Goal: Information Seeking & Learning: Learn about a topic

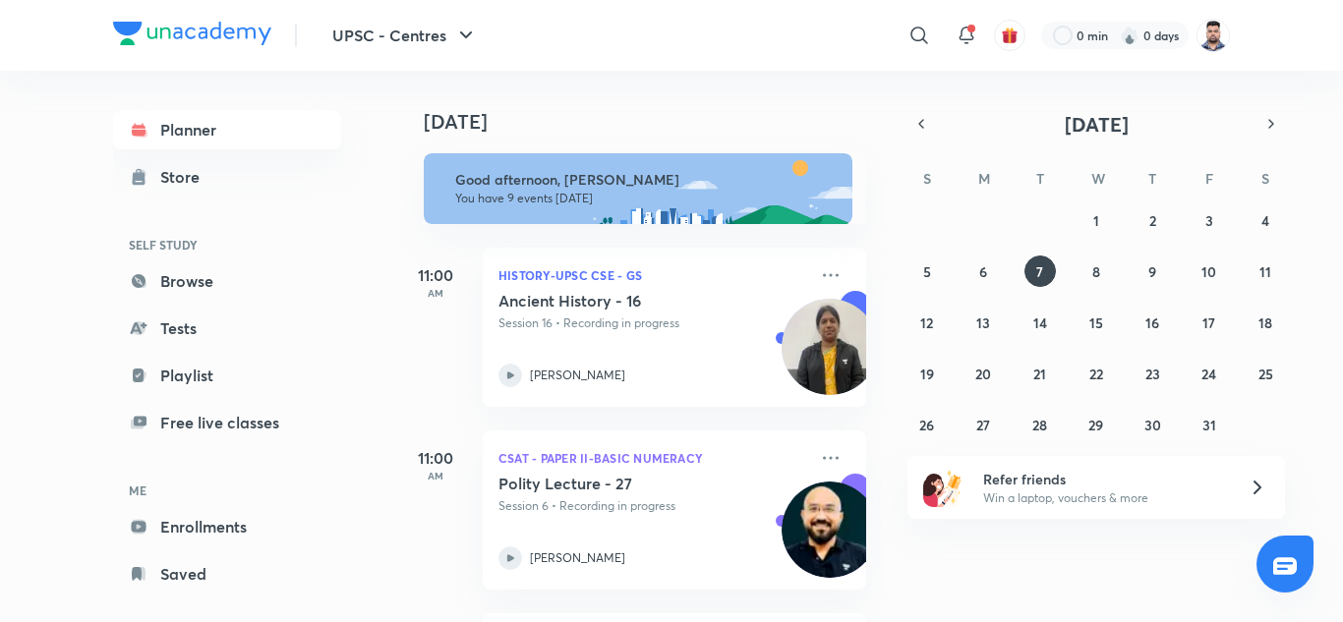
click at [895, 561] on div "[DATE] Good afternoon, [PERSON_NAME] You have 9 events [DATE] 11:00 AM History-…" at bounding box center [867, 346] width 943 height 551
click at [920, 131] on icon "button" at bounding box center [921, 124] width 16 height 18
click at [983, 430] on abbr "29" at bounding box center [983, 425] width 15 height 19
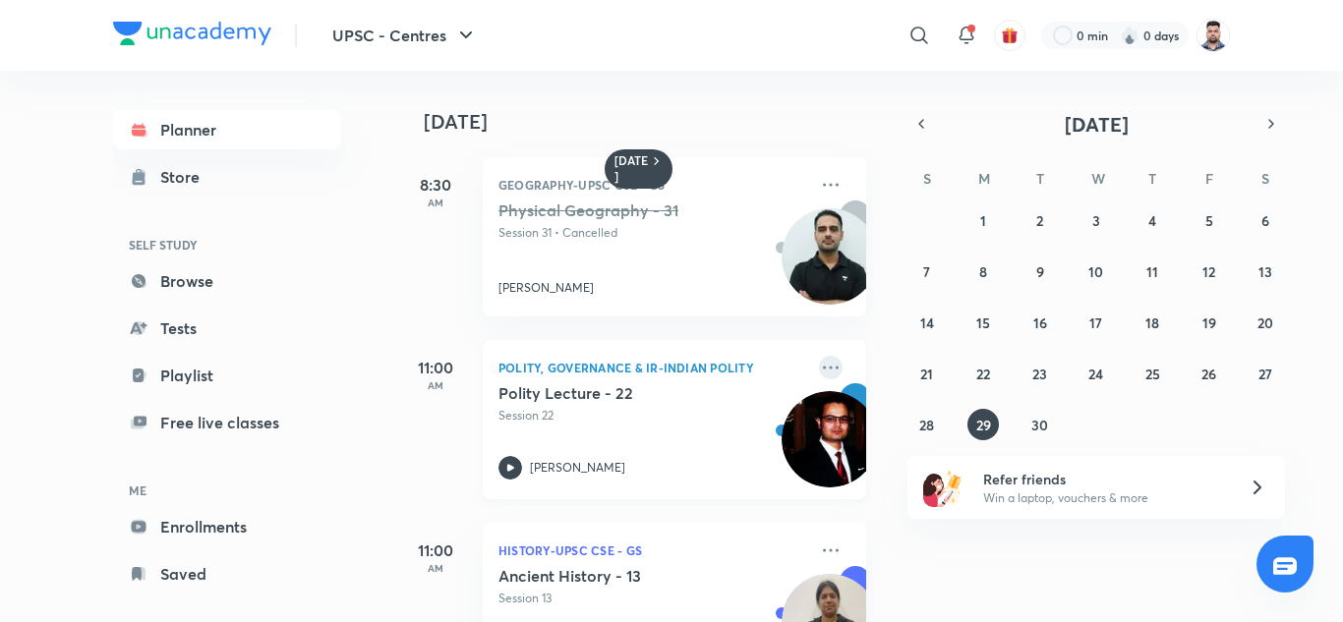
click at [819, 371] on icon at bounding box center [831, 368] width 24 height 24
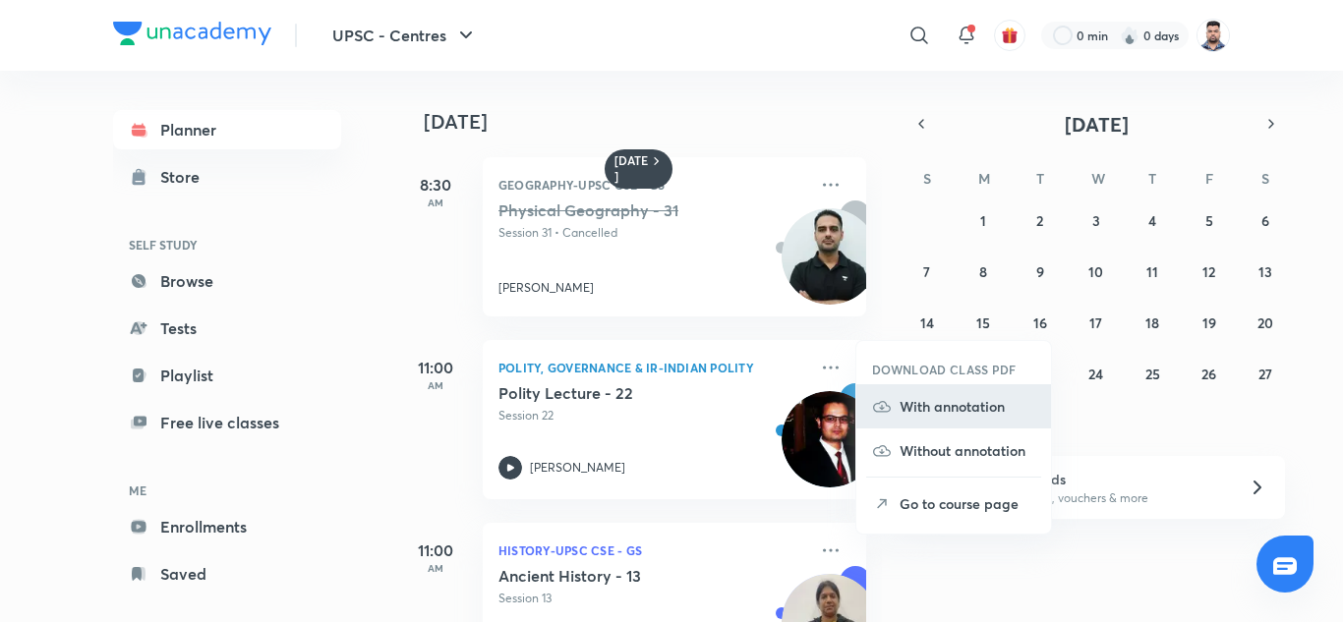
click at [926, 411] on p "With annotation" at bounding box center [967, 406] width 136 height 21
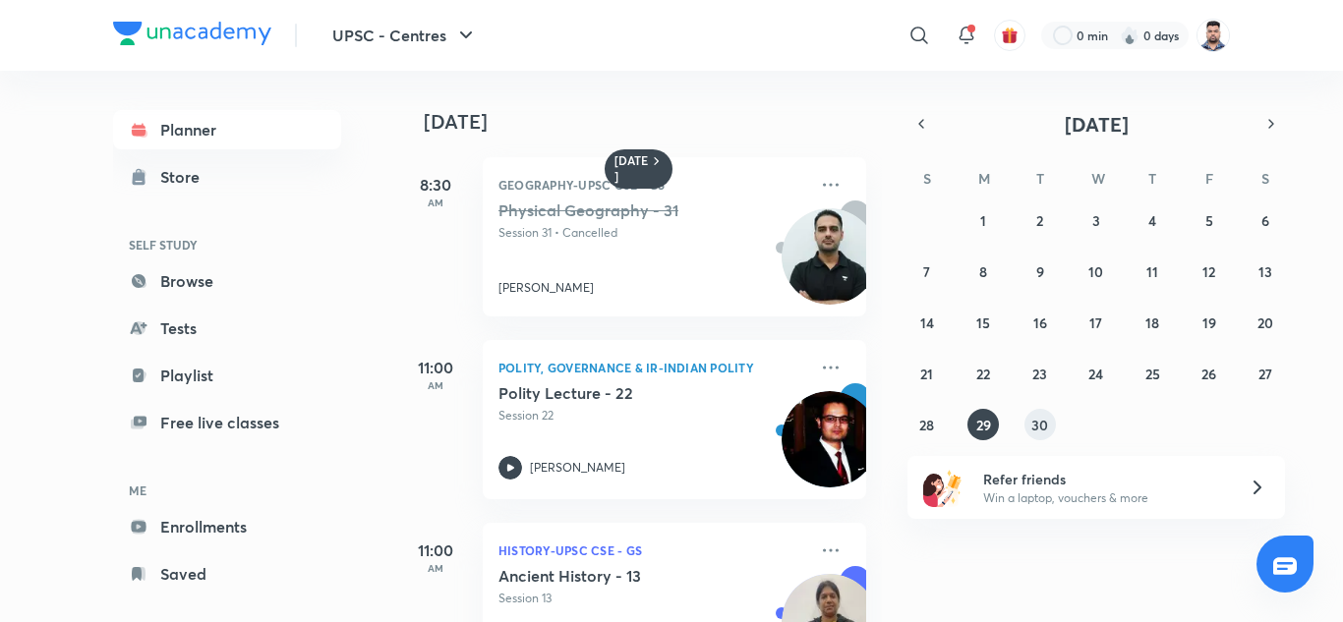
click at [1040, 428] on abbr "30" at bounding box center [1039, 425] width 17 height 19
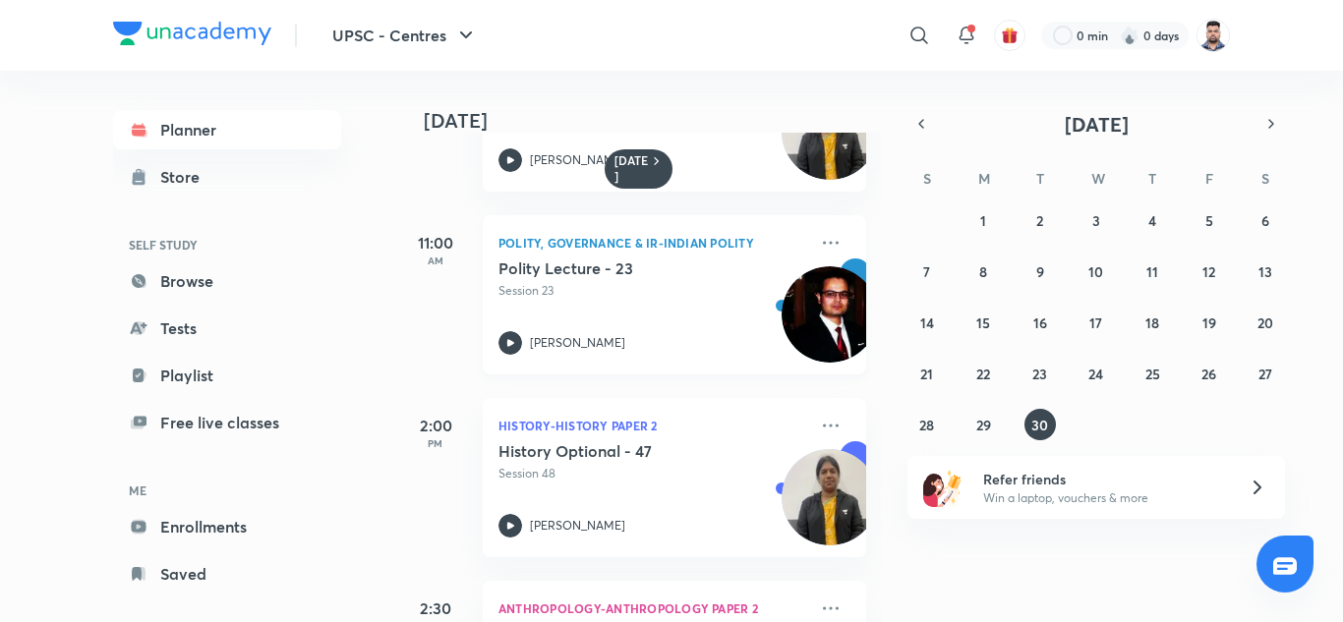
scroll to position [492, 0]
click at [819, 244] on icon at bounding box center [831, 242] width 24 height 24
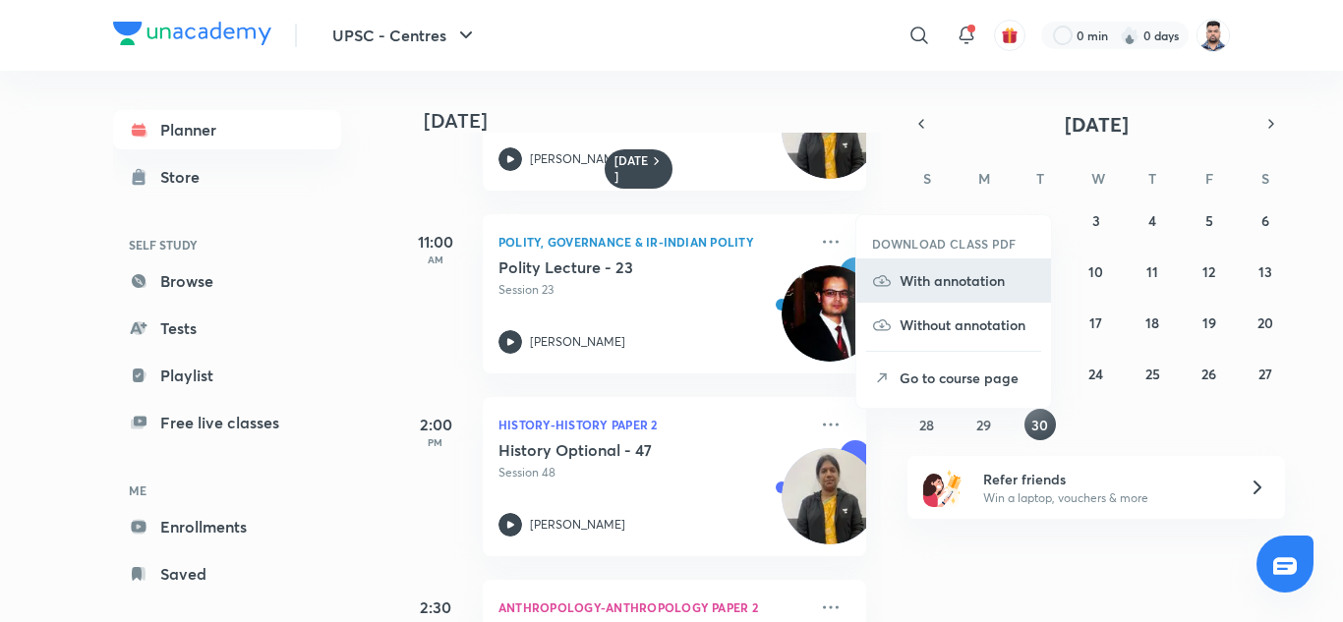
click at [926, 291] on li "With annotation" at bounding box center [953, 281] width 195 height 44
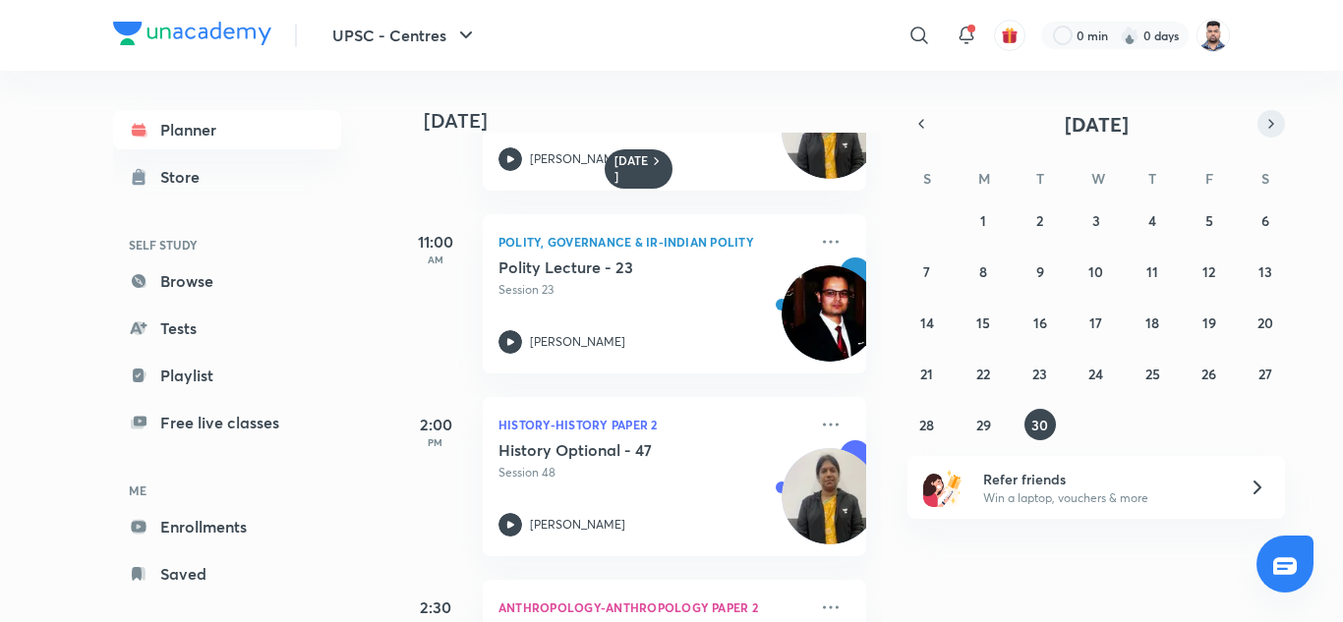
click at [1274, 116] on icon "button" at bounding box center [1271, 124] width 16 height 18
click at [1091, 215] on button "1" at bounding box center [1095, 219] width 31 height 31
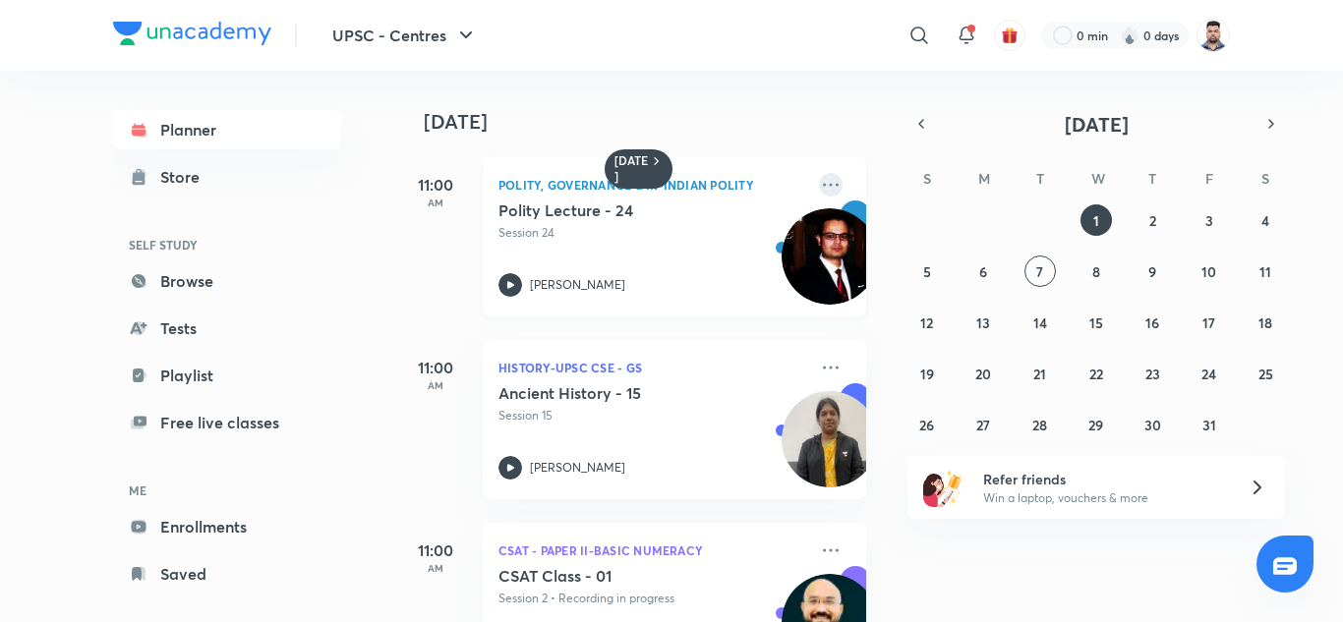
click at [822, 182] on icon at bounding box center [831, 185] width 24 height 24
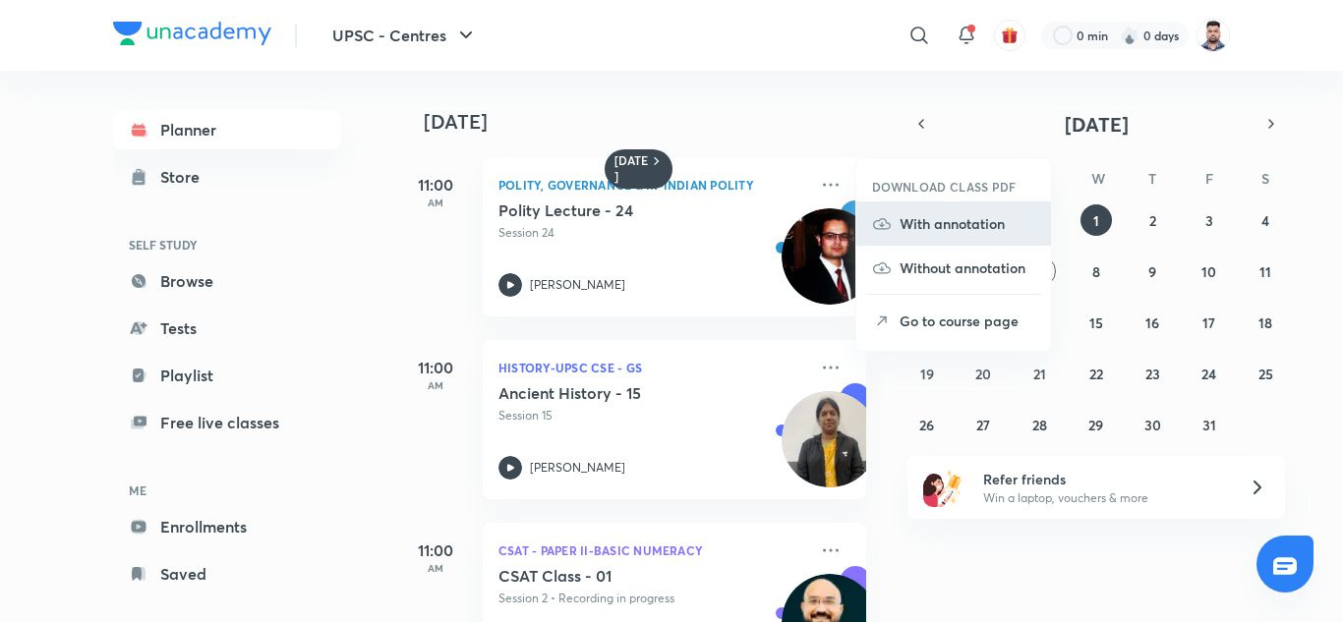
click at [944, 227] on p "With annotation" at bounding box center [967, 223] width 136 height 21
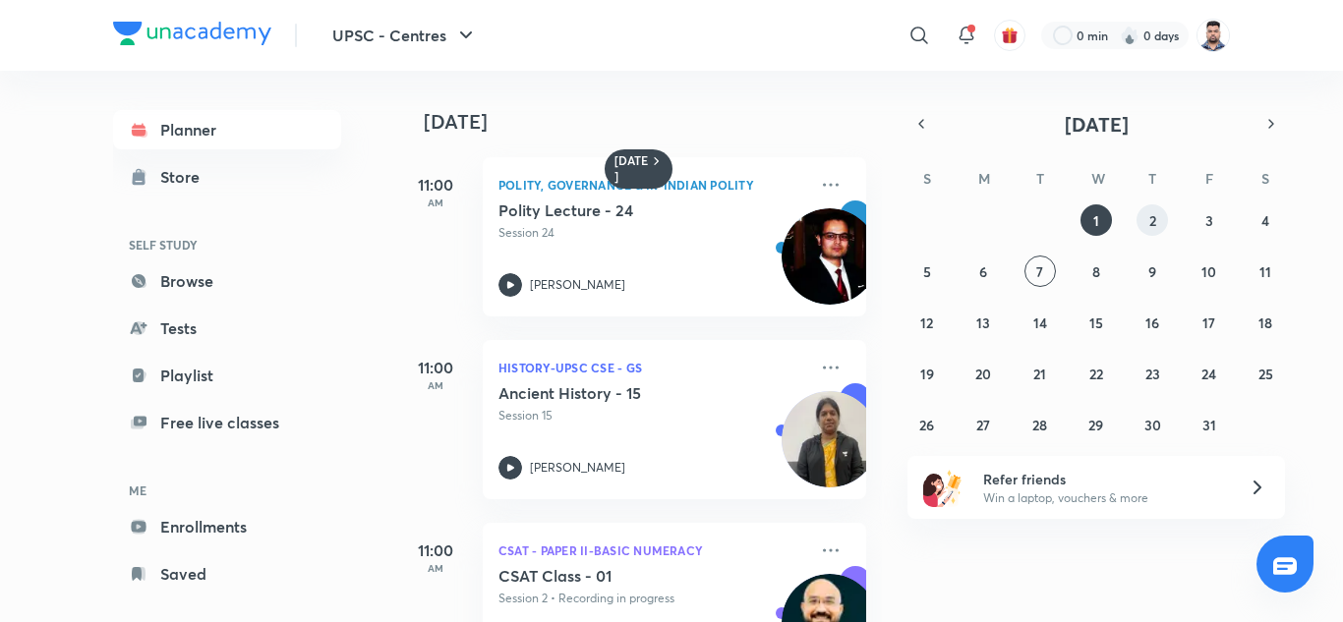
click at [1149, 219] on abbr "2" at bounding box center [1152, 220] width 7 height 19
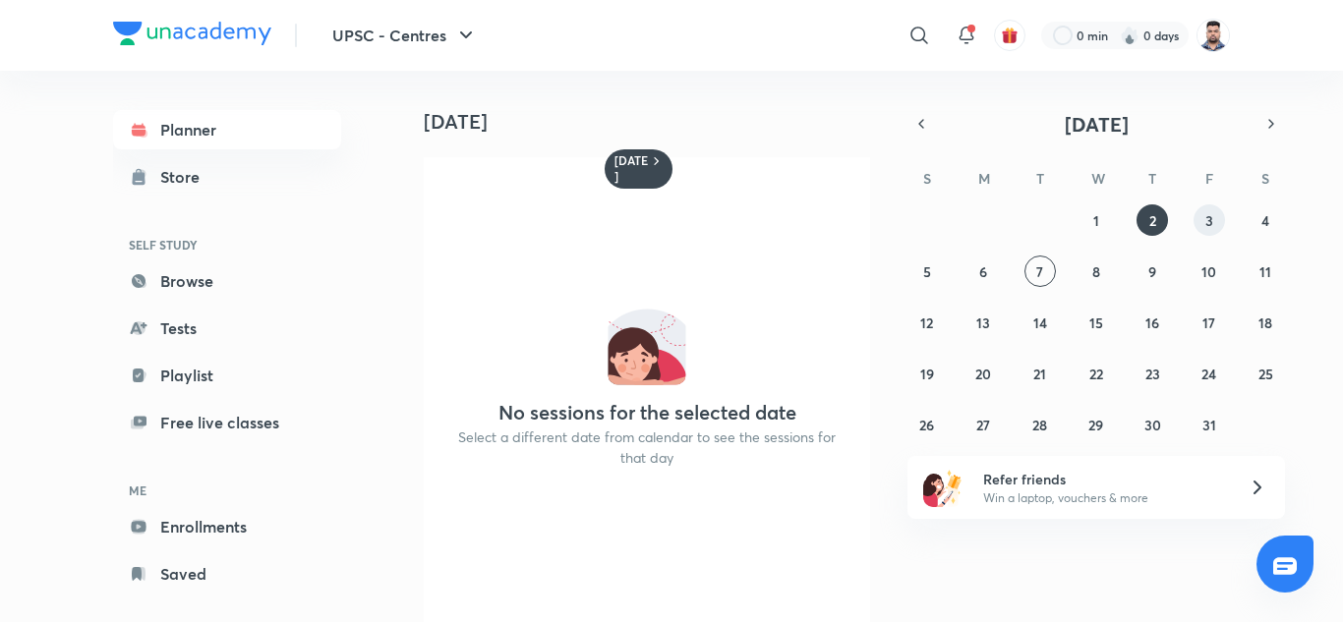
click at [1210, 222] on abbr "3" at bounding box center [1209, 220] width 8 height 19
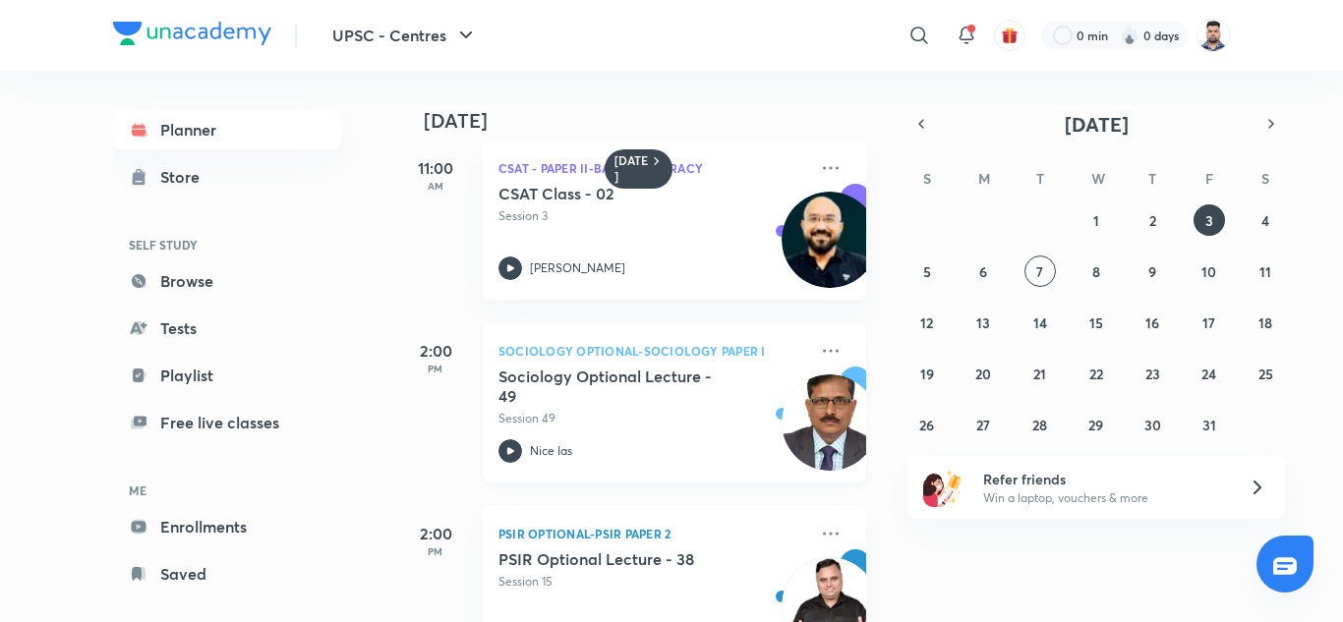
scroll to position [0, 0]
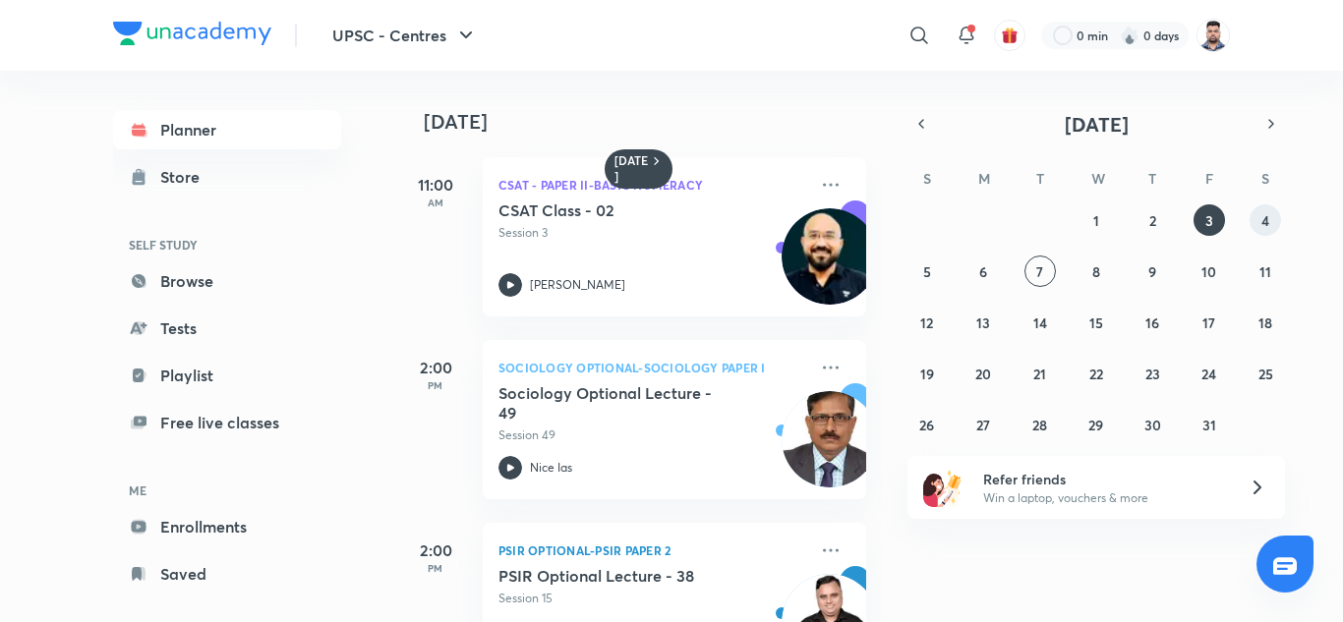
click at [1272, 227] on button "4" at bounding box center [1264, 219] width 31 height 31
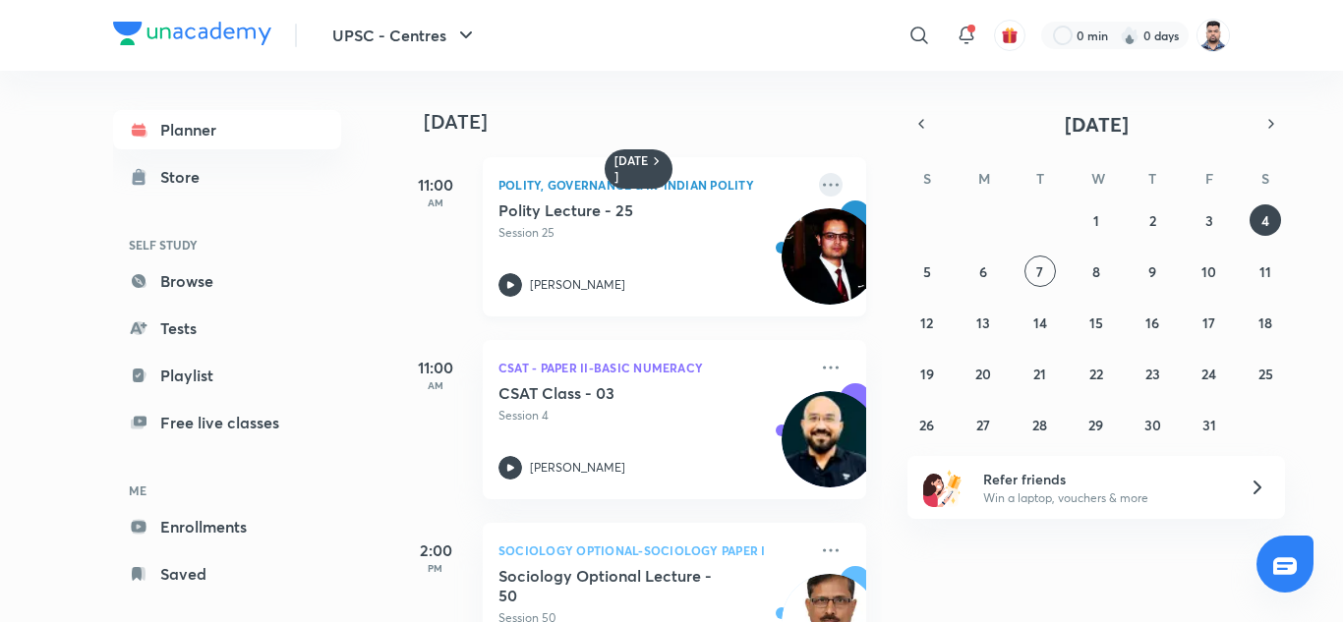
click at [819, 183] on icon at bounding box center [831, 185] width 24 height 24
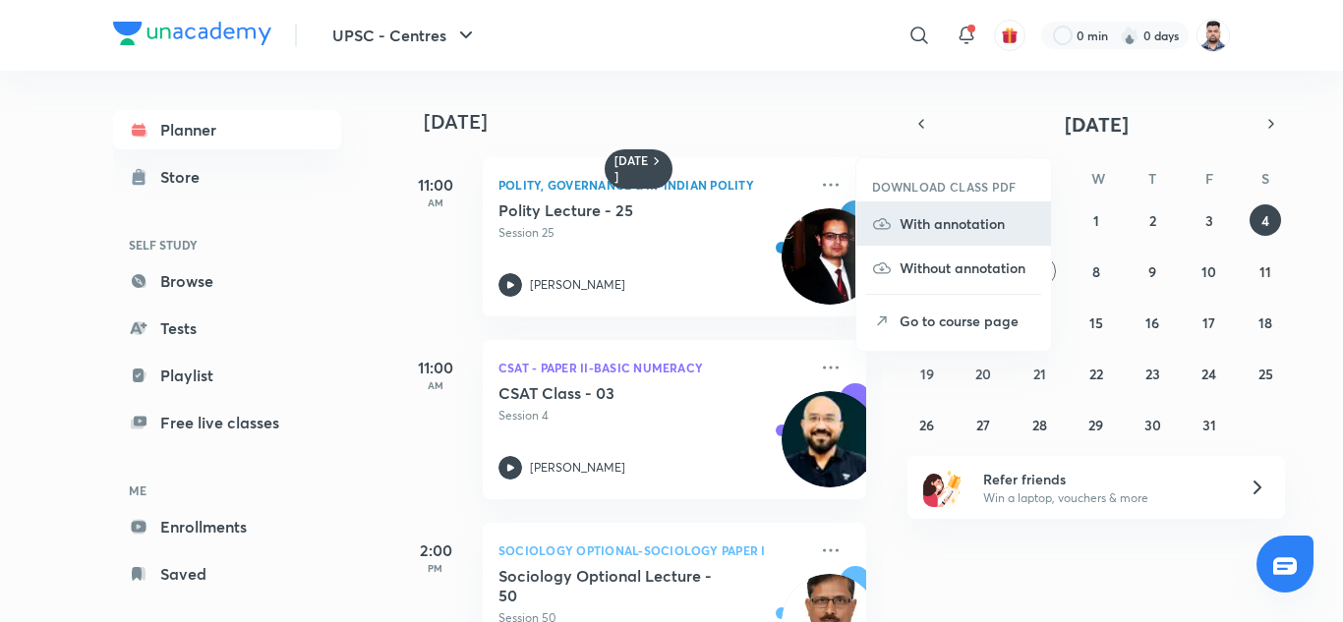
click at [965, 231] on p "With annotation" at bounding box center [967, 223] width 136 height 21
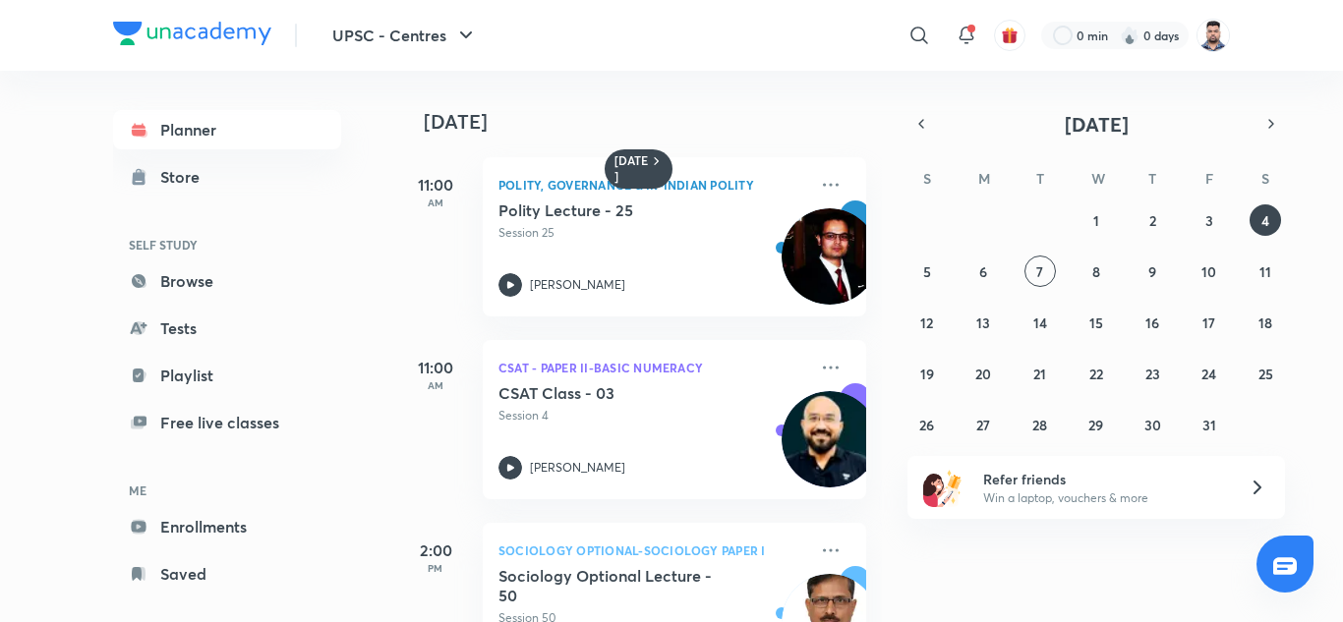
click at [712, 109] on div "[DATE]" at bounding box center [641, 102] width 490 height 63
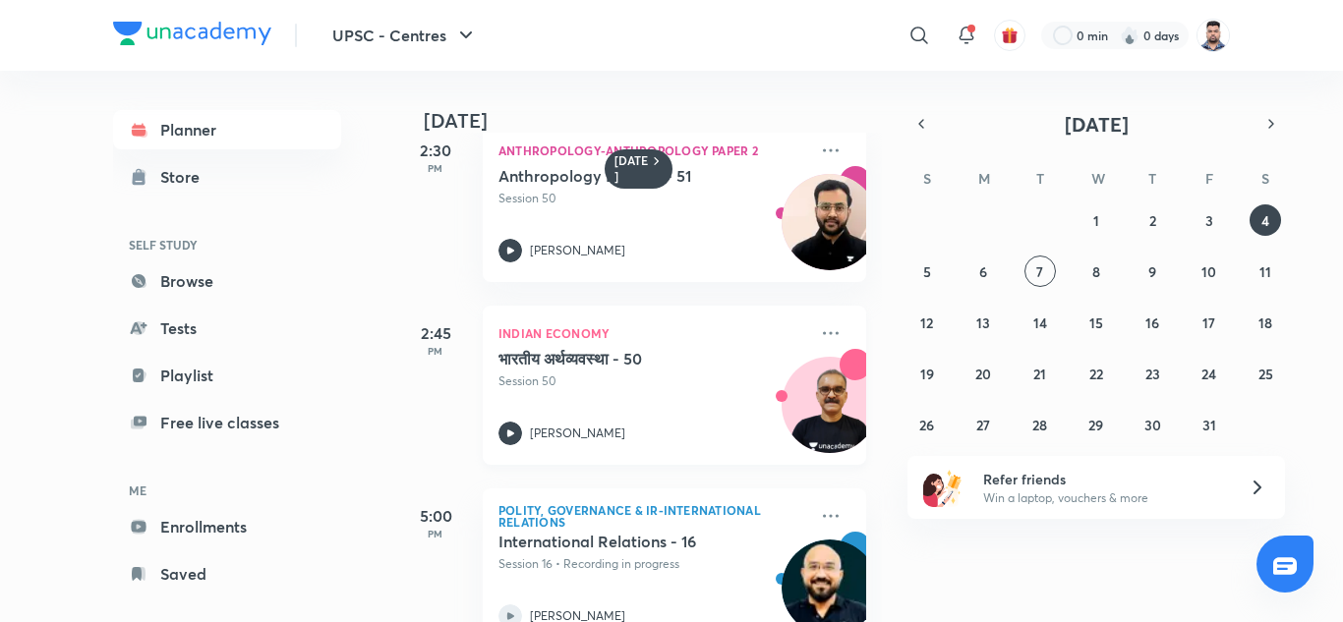
scroll to position [822, 0]
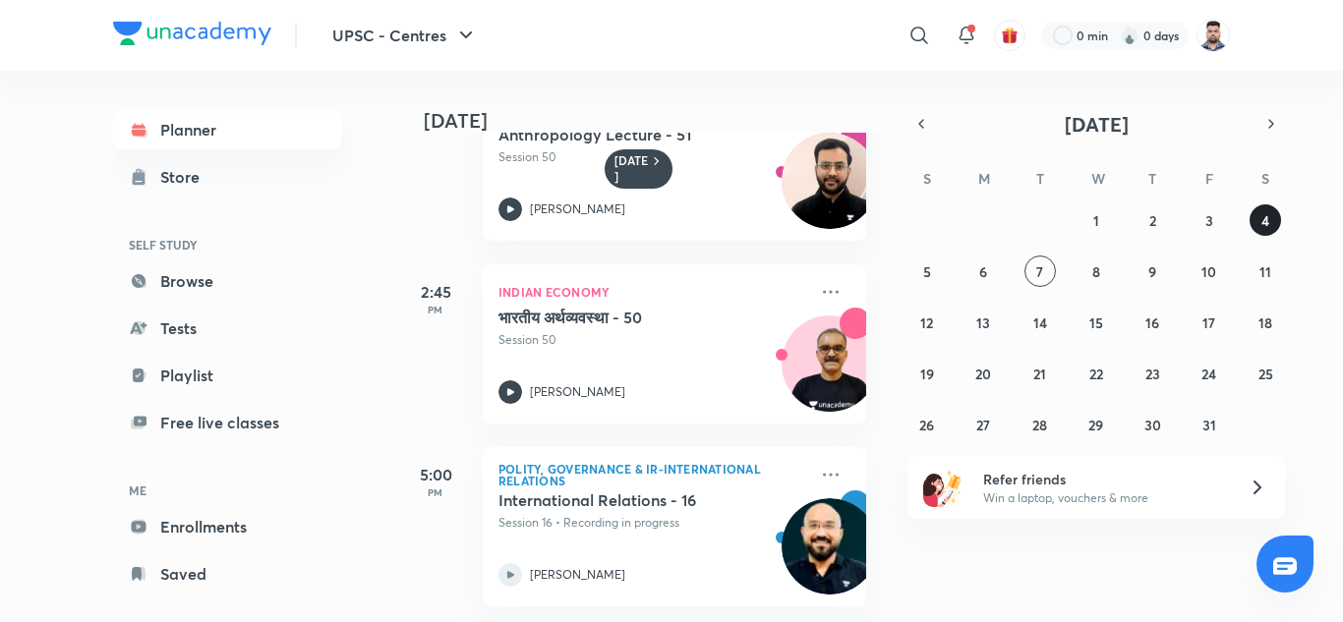
click at [1265, 224] on abbr "4" at bounding box center [1265, 220] width 8 height 19
click at [924, 128] on icon "button" at bounding box center [921, 124] width 16 height 18
click at [988, 433] on abbr "29" at bounding box center [983, 425] width 15 height 19
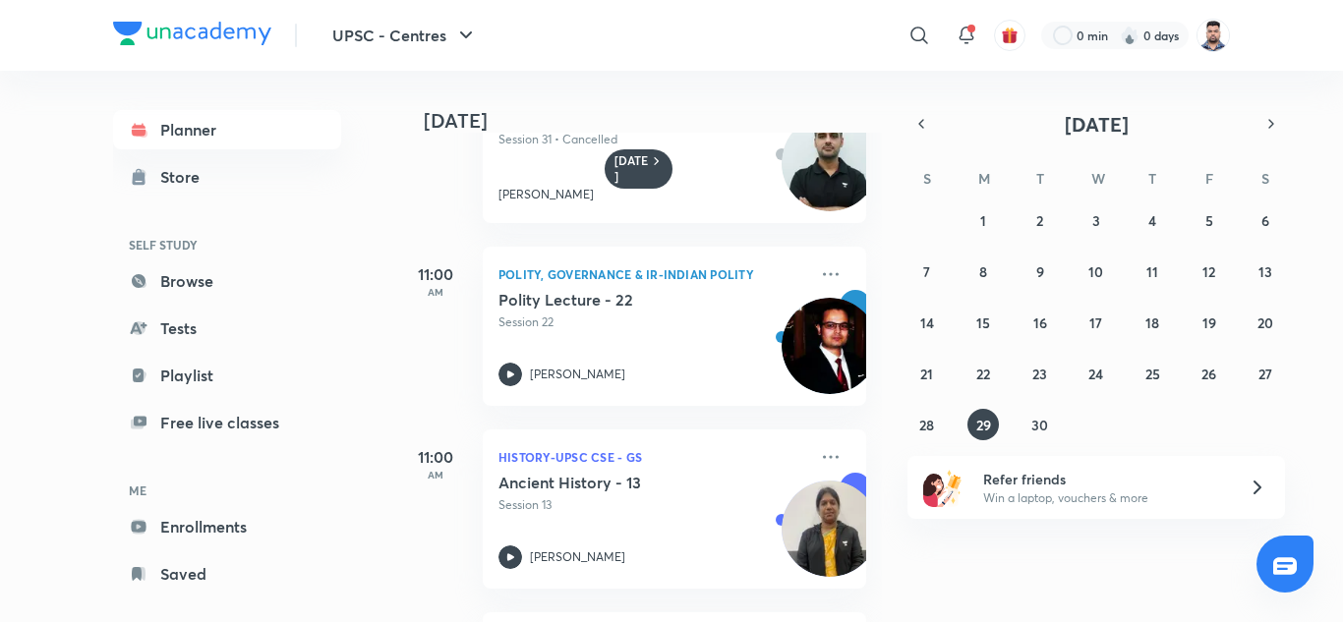
scroll to position [295, 0]
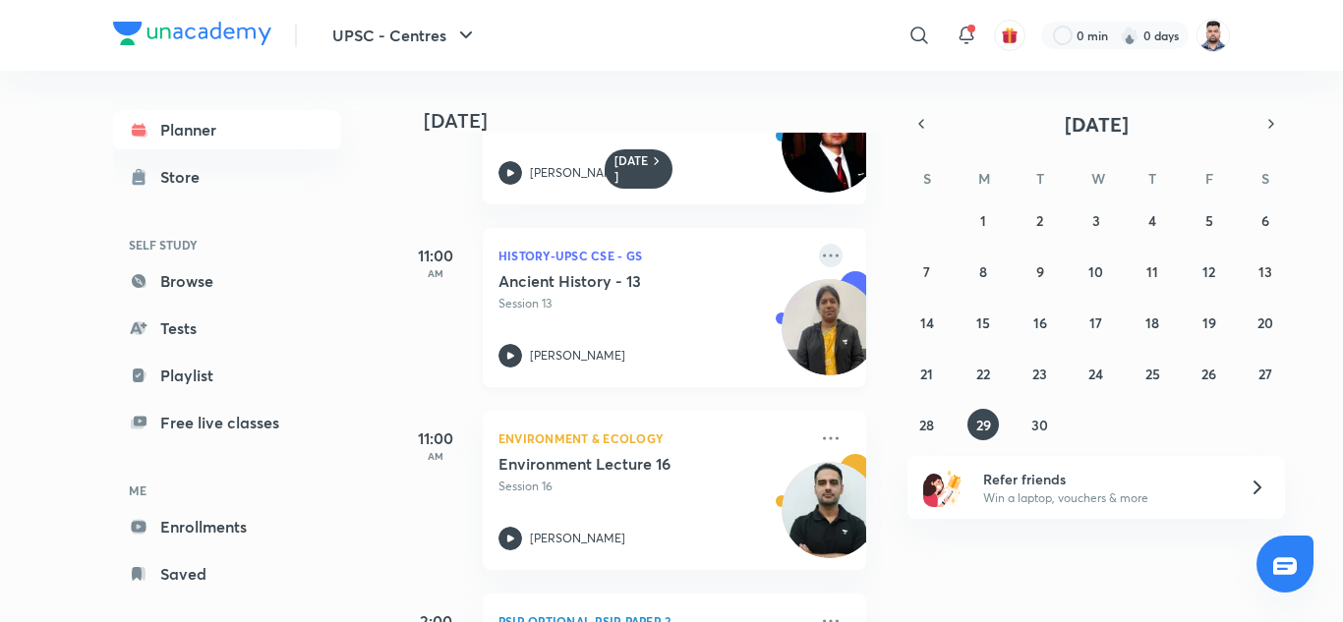
click at [821, 255] on icon at bounding box center [831, 256] width 24 height 24
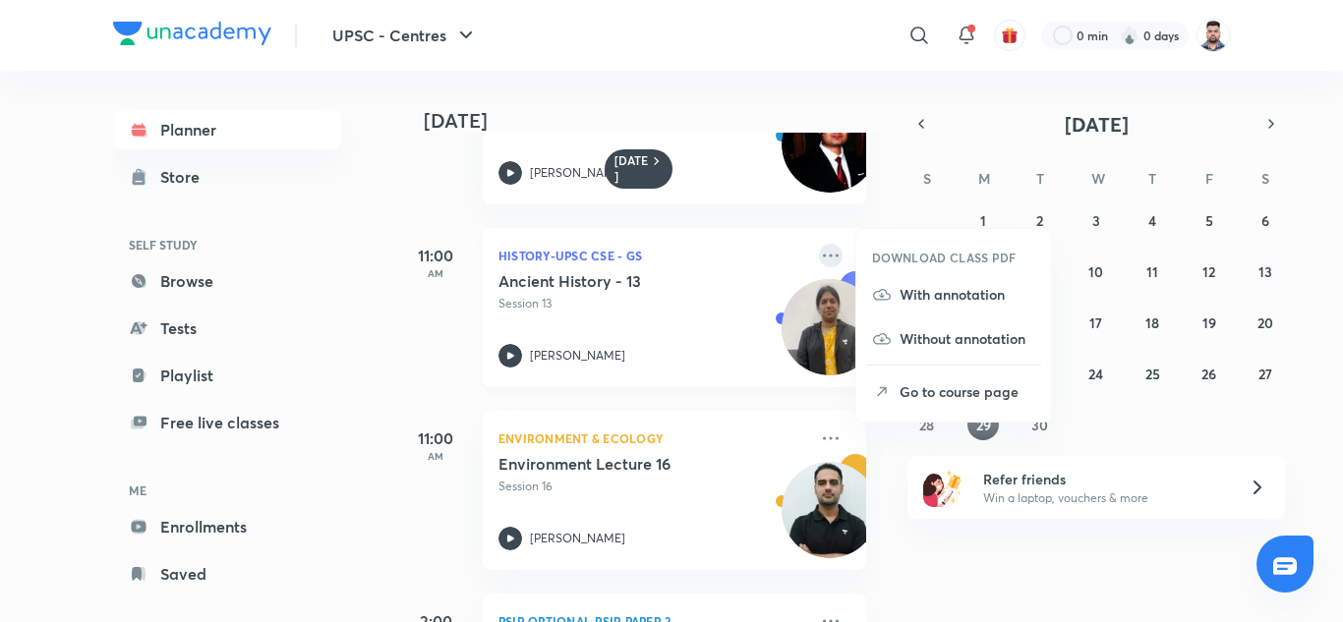
click at [819, 255] on icon at bounding box center [831, 256] width 24 height 24
click at [883, 288] on icon at bounding box center [882, 295] width 20 height 20
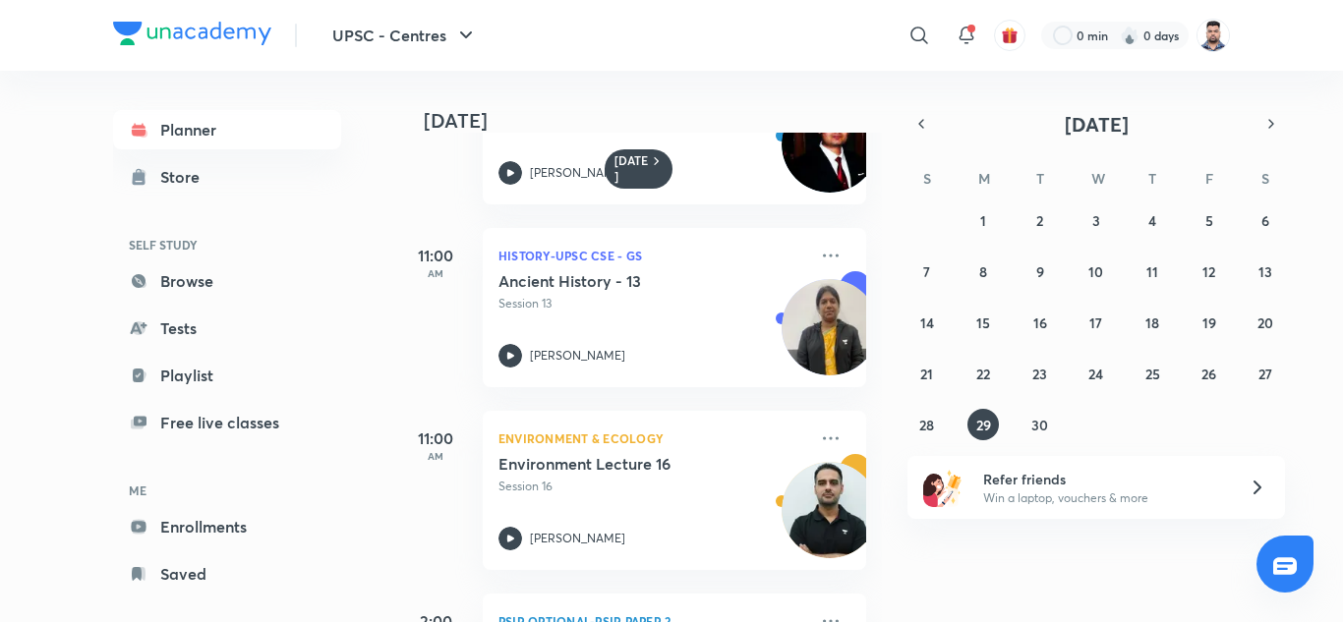
click at [1032, 559] on div "[DATE] 8:30 AM Geography-UPSC CSE - GS Physical Geography - 31 Session 31 • Can…" at bounding box center [867, 346] width 943 height 551
click at [1033, 425] on abbr "30" at bounding box center [1039, 425] width 17 height 19
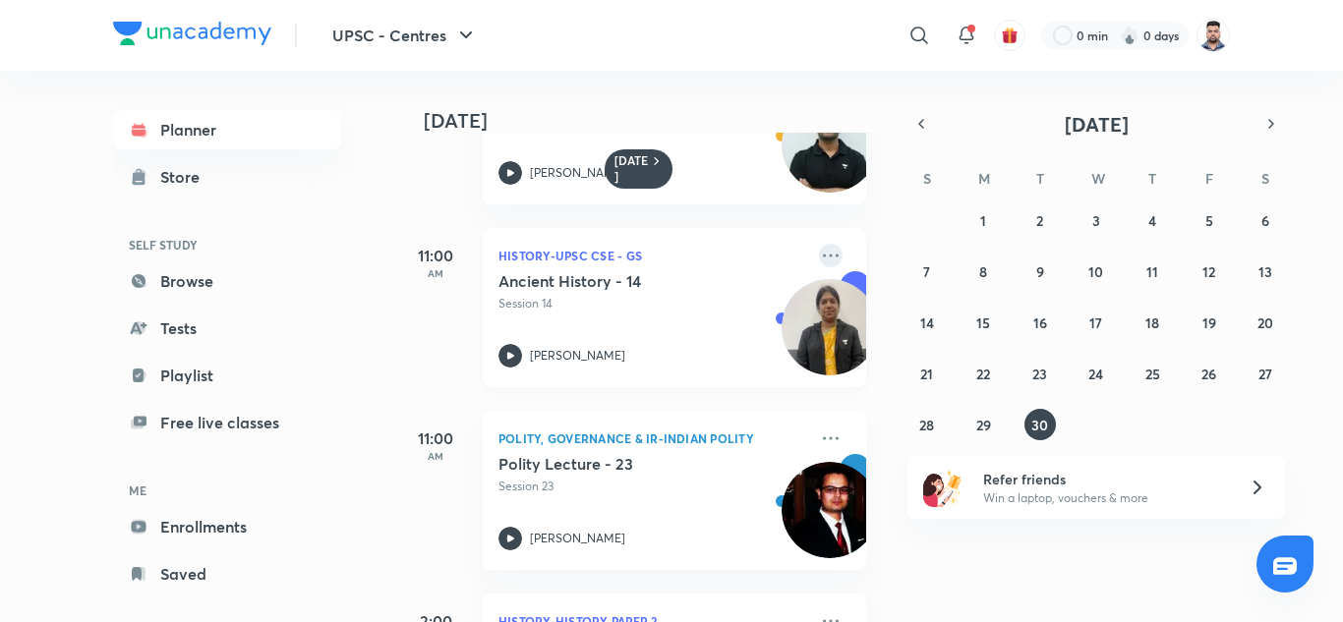
click at [819, 261] on icon at bounding box center [831, 256] width 24 height 24
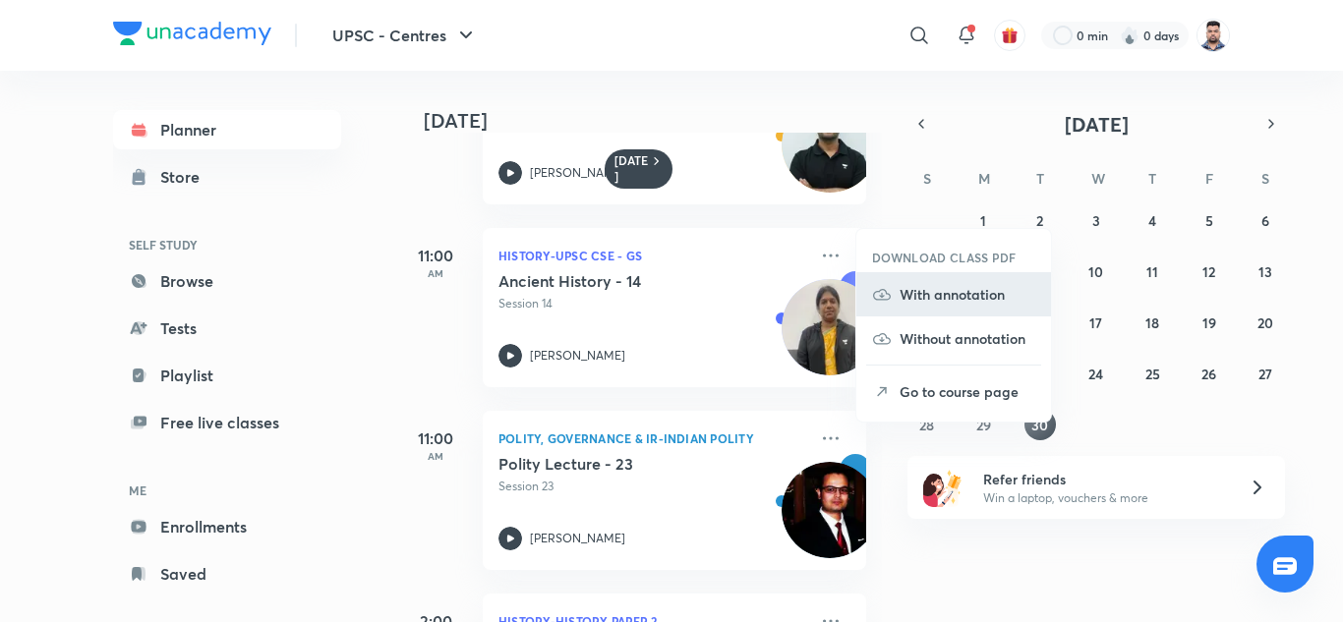
click at [974, 297] on p "With annotation" at bounding box center [967, 294] width 136 height 21
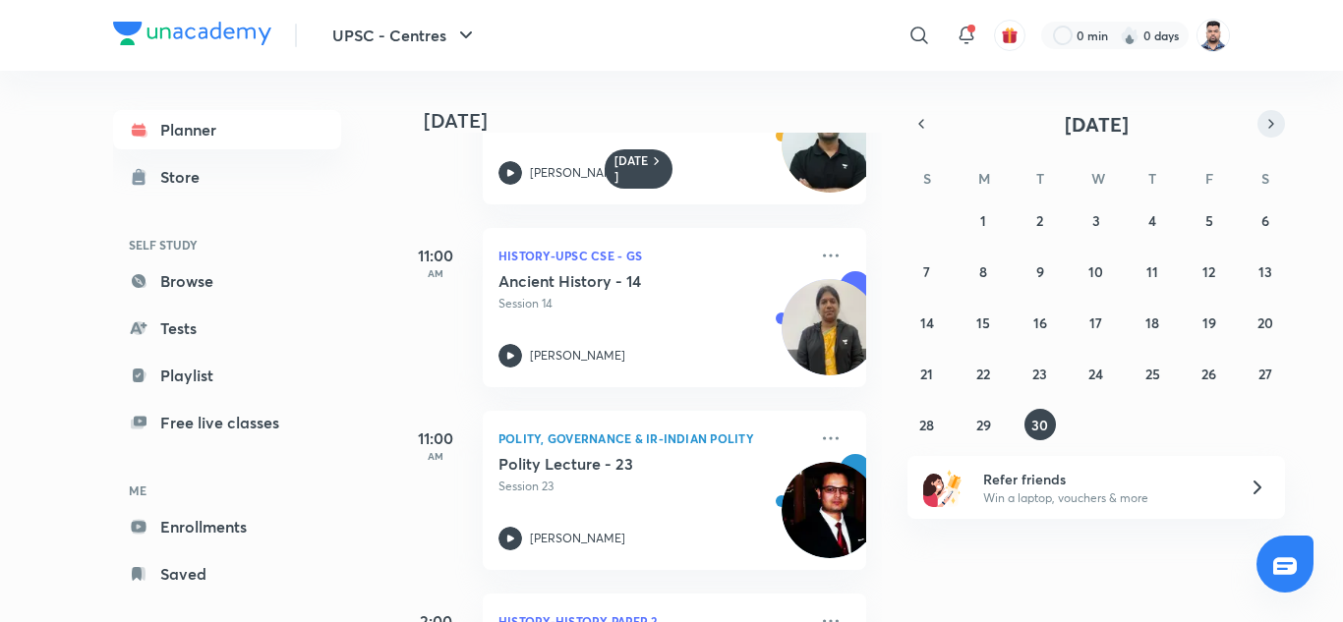
click at [1279, 116] on button "button" at bounding box center [1271, 124] width 28 height 28
click at [1098, 215] on abbr "1" at bounding box center [1096, 220] width 6 height 19
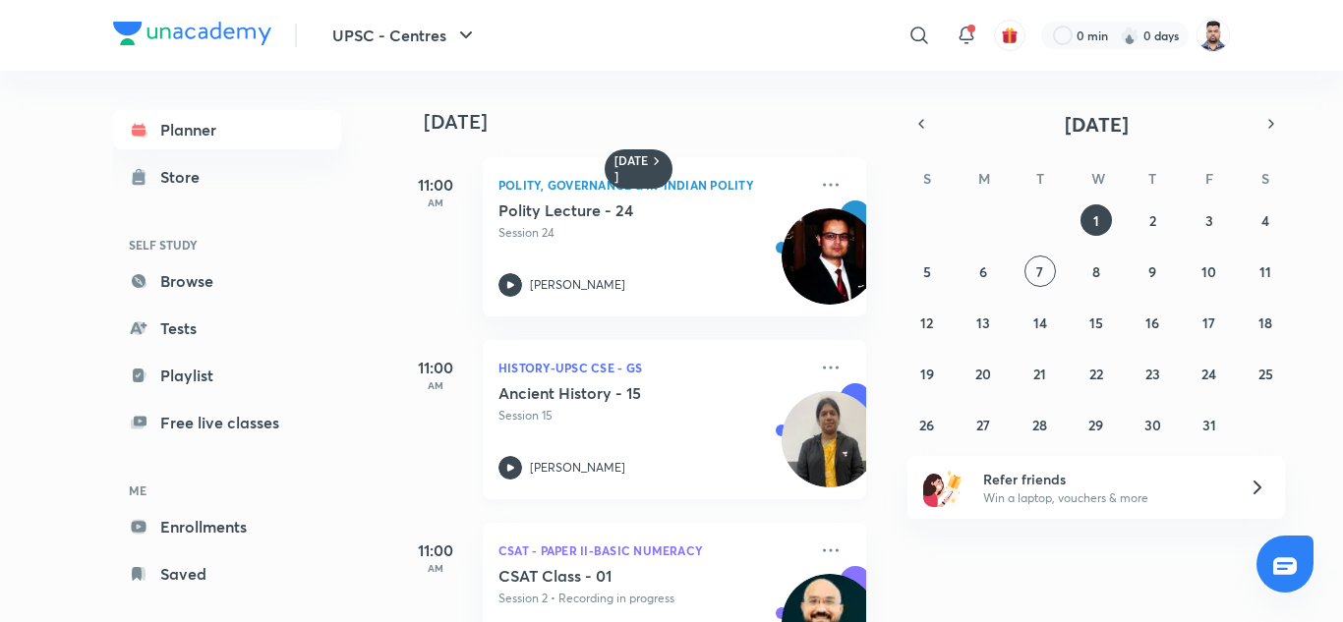
click at [800, 370] on div "History-UPSC CSE - GS Ancient History - 15 Session 15 K Kirthika" at bounding box center [674, 419] width 383 height 159
click at [819, 369] on icon at bounding box center [831, 368] width 24 height 24
click at [819, 365] on icon at bounding box center [831, 368] width 24 height 24
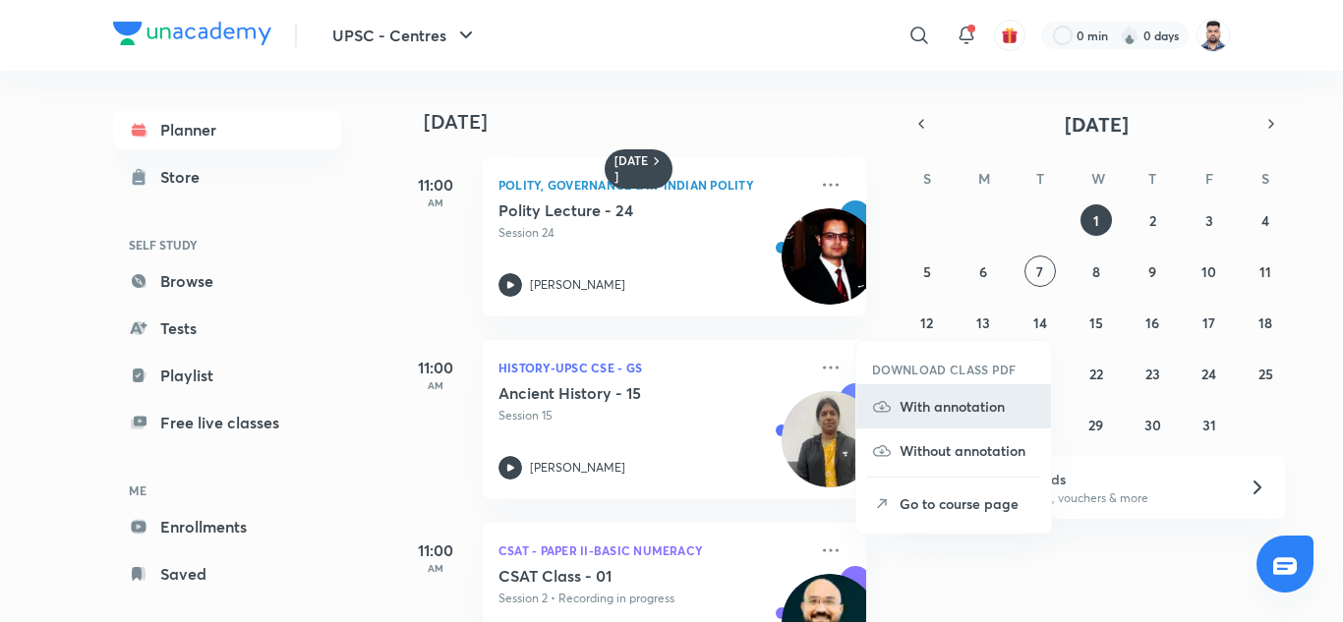
click at [967, 410] on p "With annotation" at bounding box center [967, 406] width 136 height 21
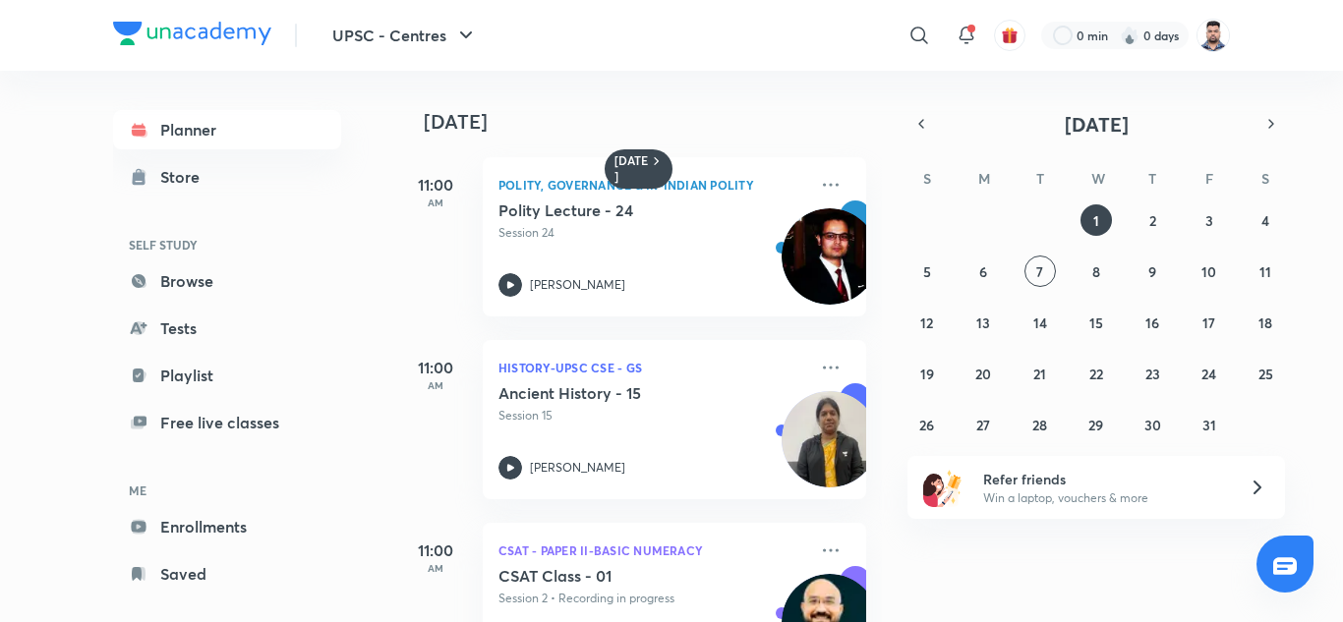
click at [1038, 585] on div "[DATE] 11:00 AM Polity, Governance & IR-Indian Polity Polity Lecture - 24 Sessi…" at bounding box center [867, 346] width 943 height 551
click at [1152, 216] on abbr "2" at bounding box center [1152, 220] width 7 height 19
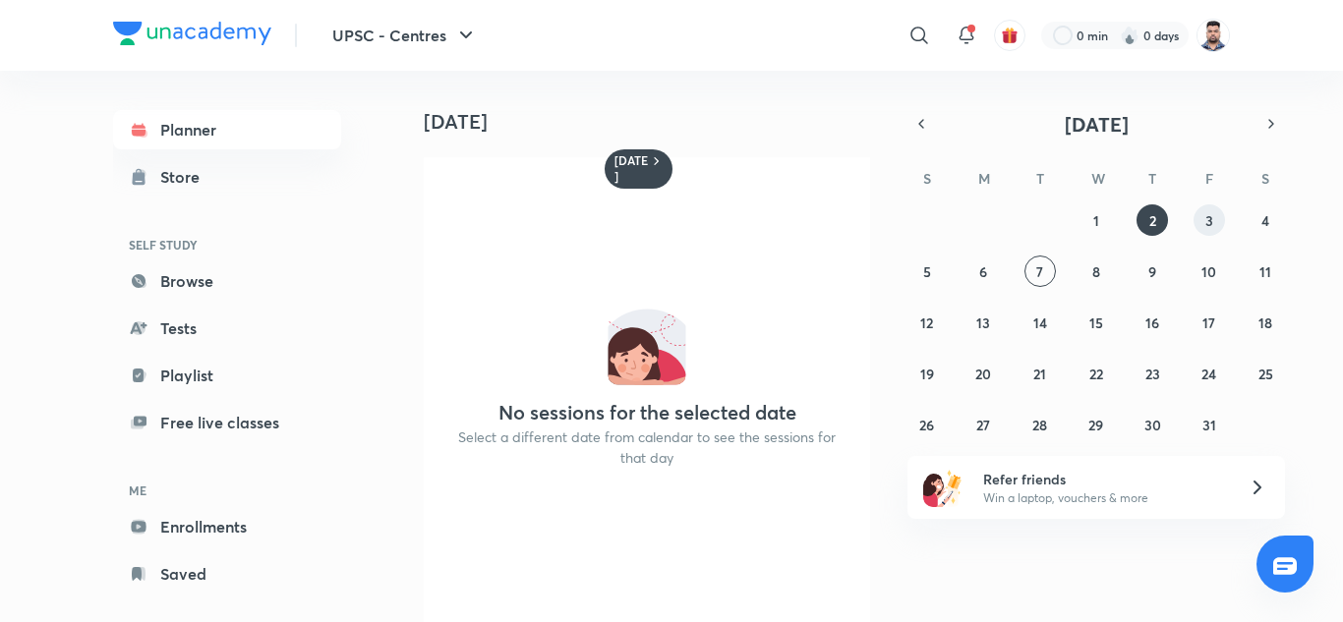
click at [1212, 218] on abbr "3" at bounding box center [1209, 220] width 8 height 19
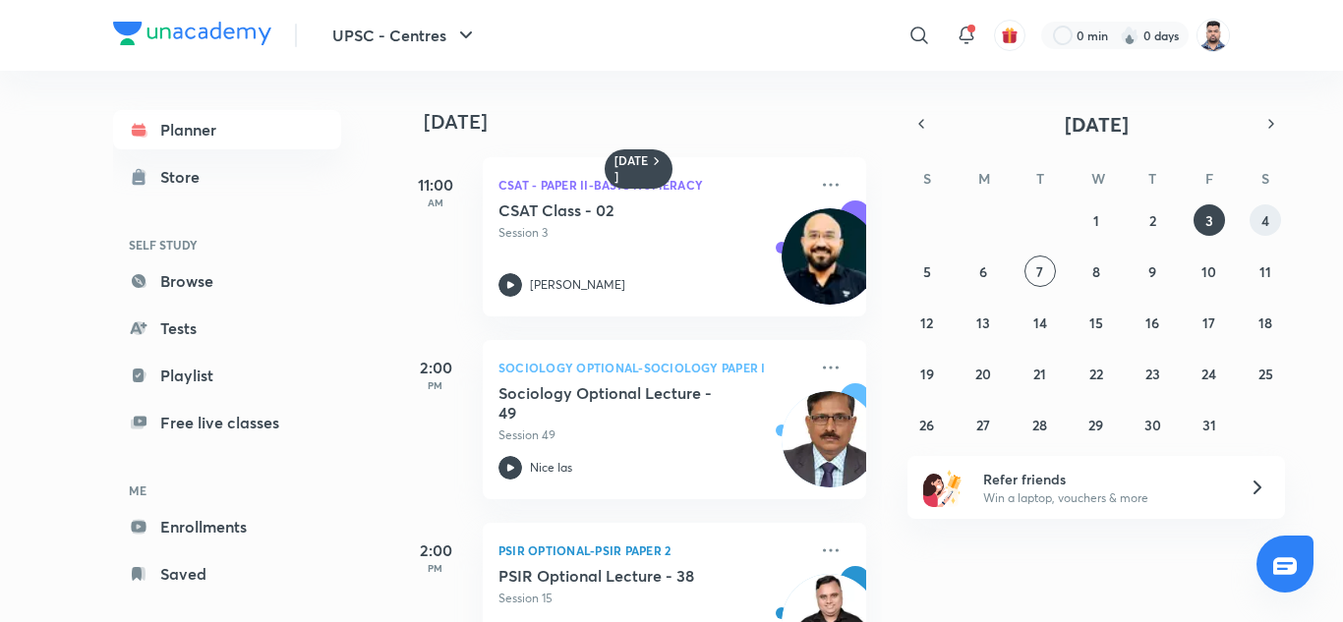
click at [1268, 222] on abbr "4" at bounding box center [1265, 220] width 8 height 19
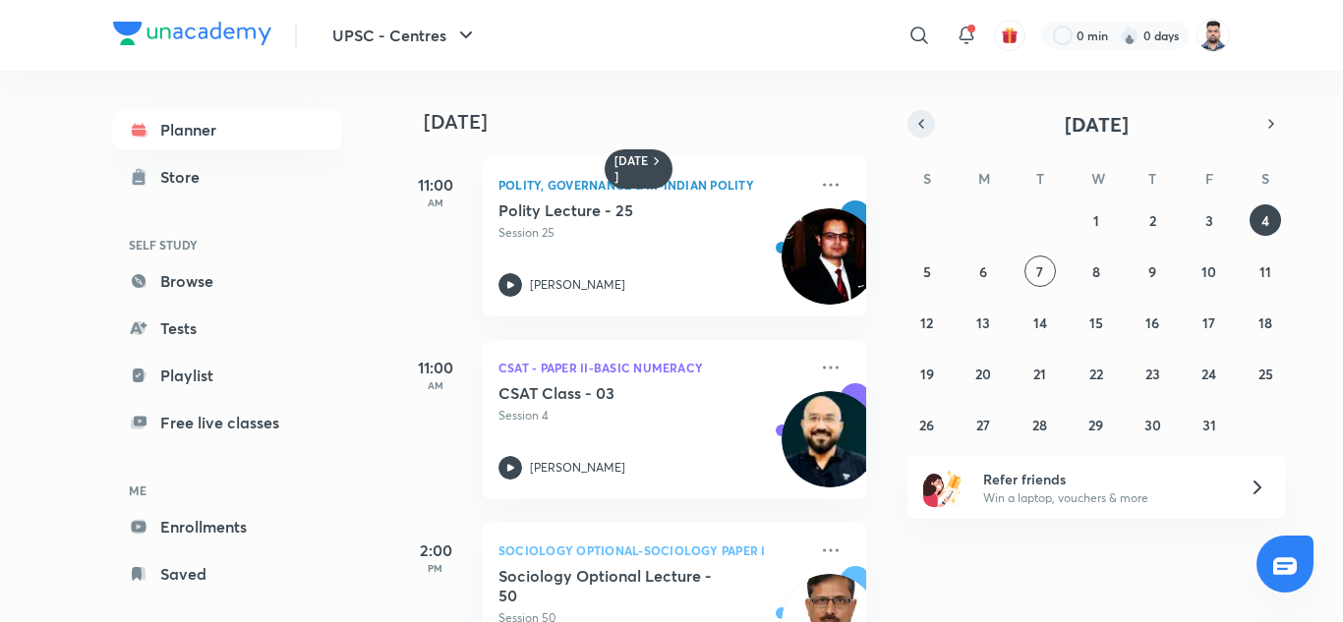
click at [925, 121] on icon "button" at bounding box center [921, 124] width 16 height 18
click at [990, 421] on abbr "29" at bounding box center [983, 425] width 15 height 19
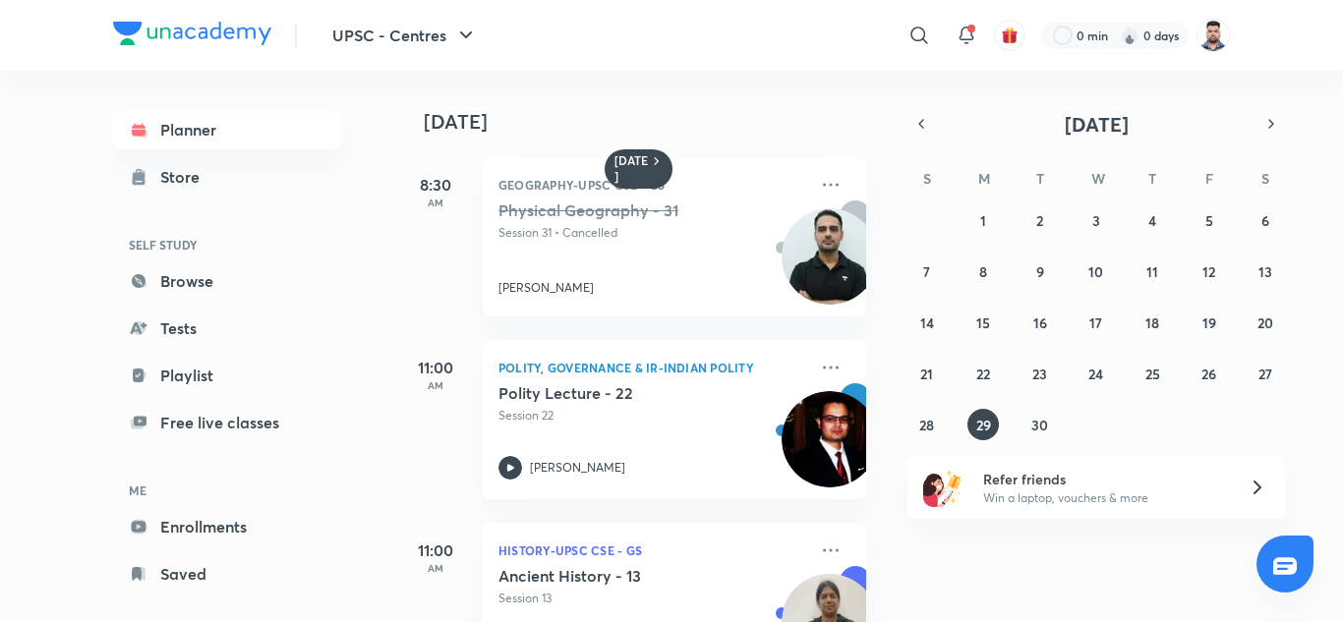
click at [588, 221] on div "Physical Geography - 31 Session 31 • Cancelled" at bounding box center [652, 221] width 309 height 41
click at [819, 192] on icon at bounding box center [831, 185] width 24 height 24
click at [942, 230] on p "Go to course page" at bounding box center [967, 228] width 136 height 21
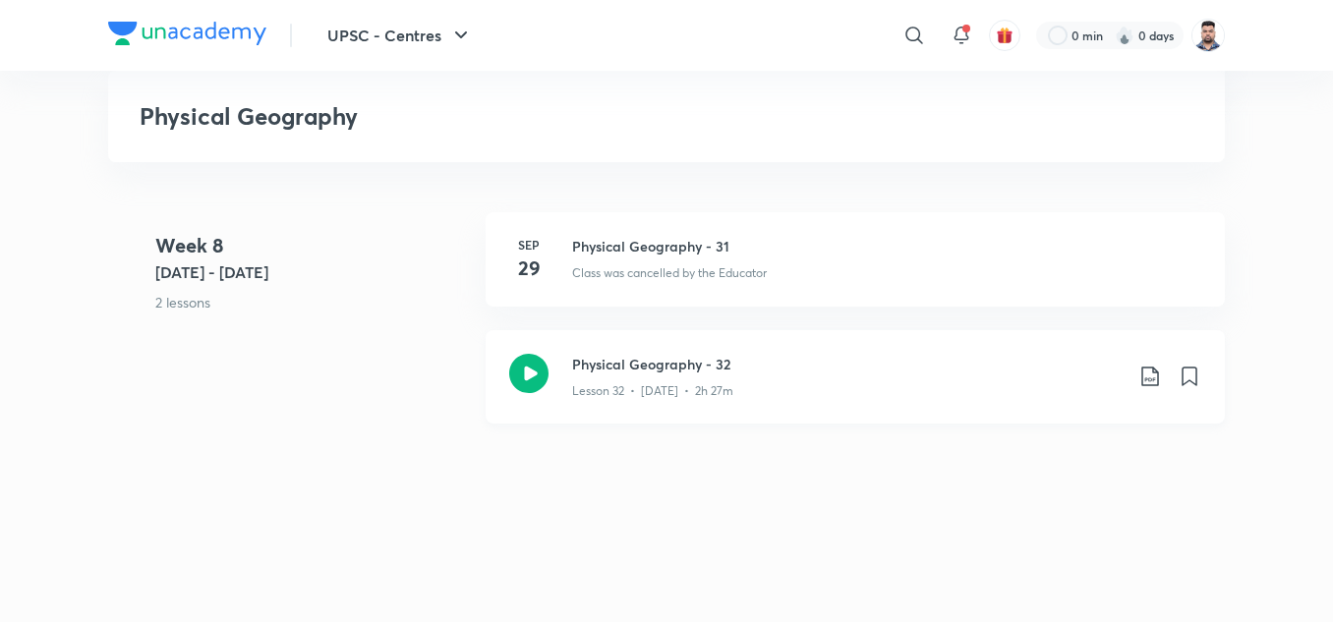
scroll to position [5011, 0]
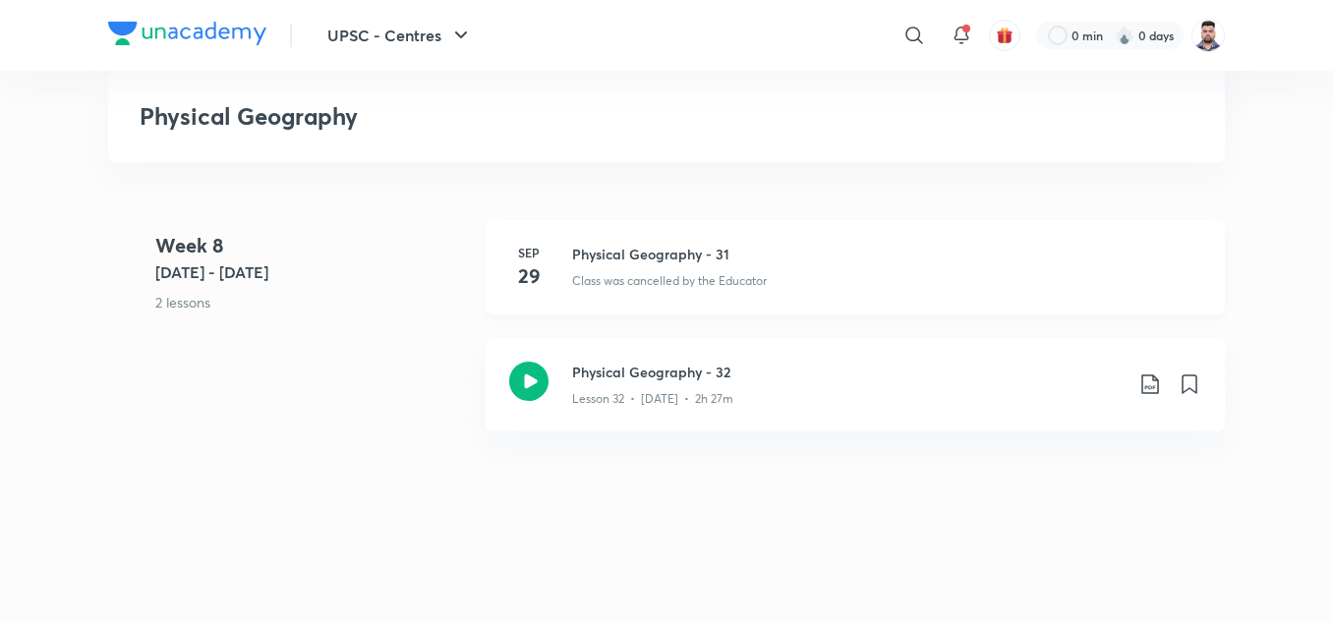
click at [701, 289] on div "Physical Geography - 31 Class was cancelled by the Educator" at bounding box center [886, 267] width 629 height 47
click at [695, 273] on p "Class was cancelled by the Educator" at bounding box center [669, 281] width 195 height 18
click at [539, 381] on icon at bounding box center [528, 381] width 39 height 39
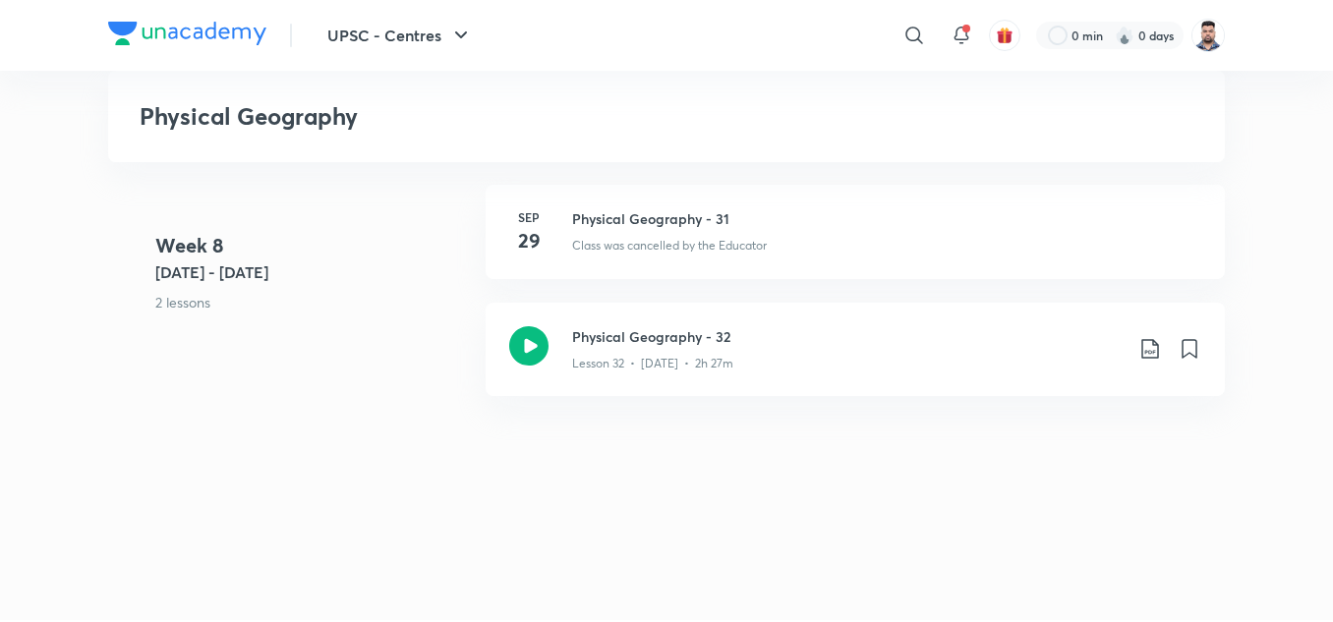
scroll to position [5011, 0]
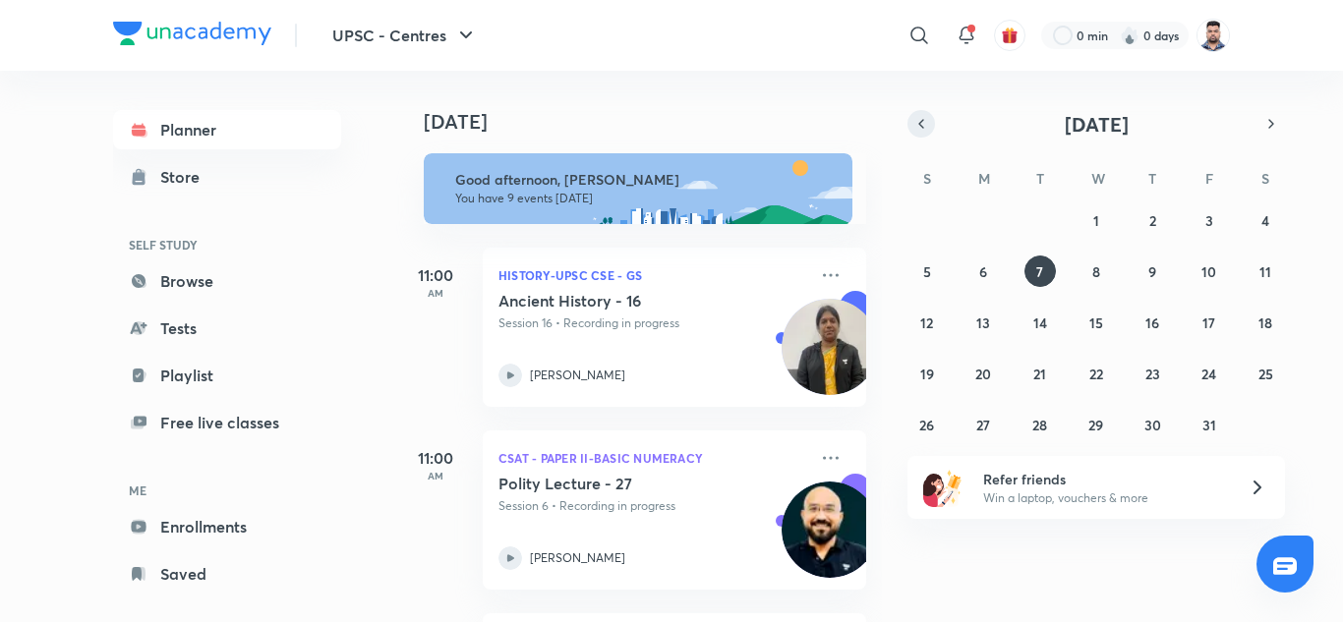
click at [919, 121] on icon "button" at bounding box center [921, 124] width 16 height 18
click at [976, 429] on abbr "29" at bounding box center [983, 425] width 15 height 19
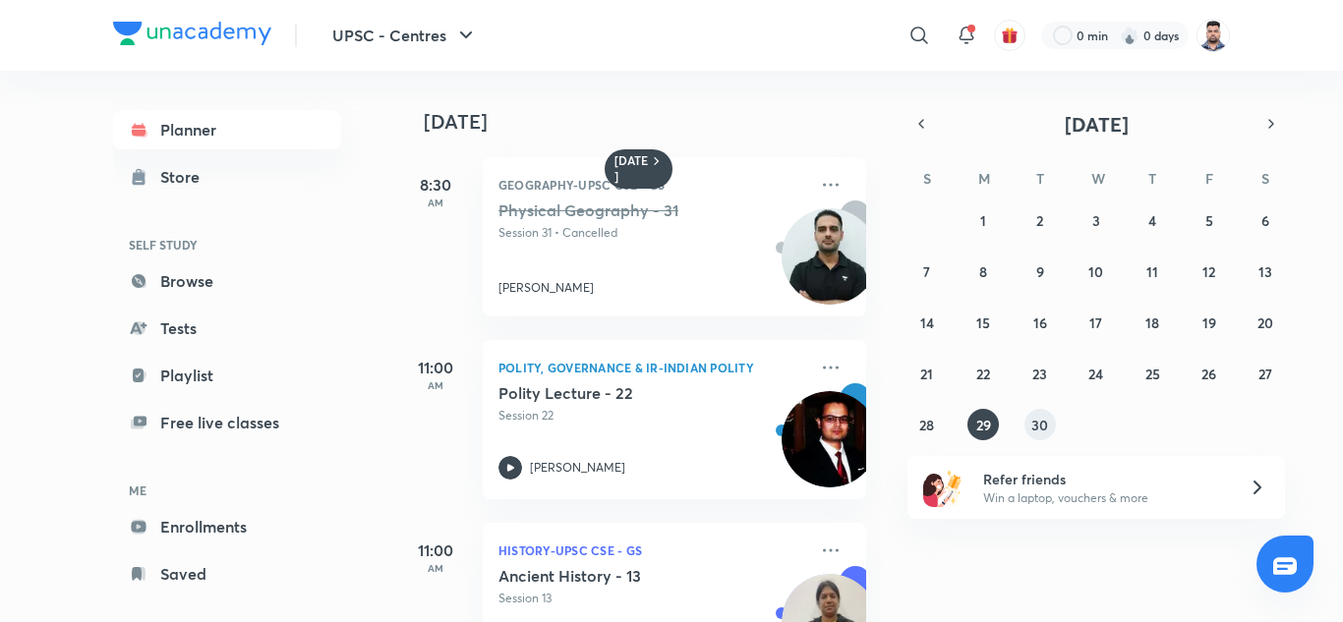
click at [1041, 433] on abbr "30" at bounding box center [1039, 425] width 17 height 19
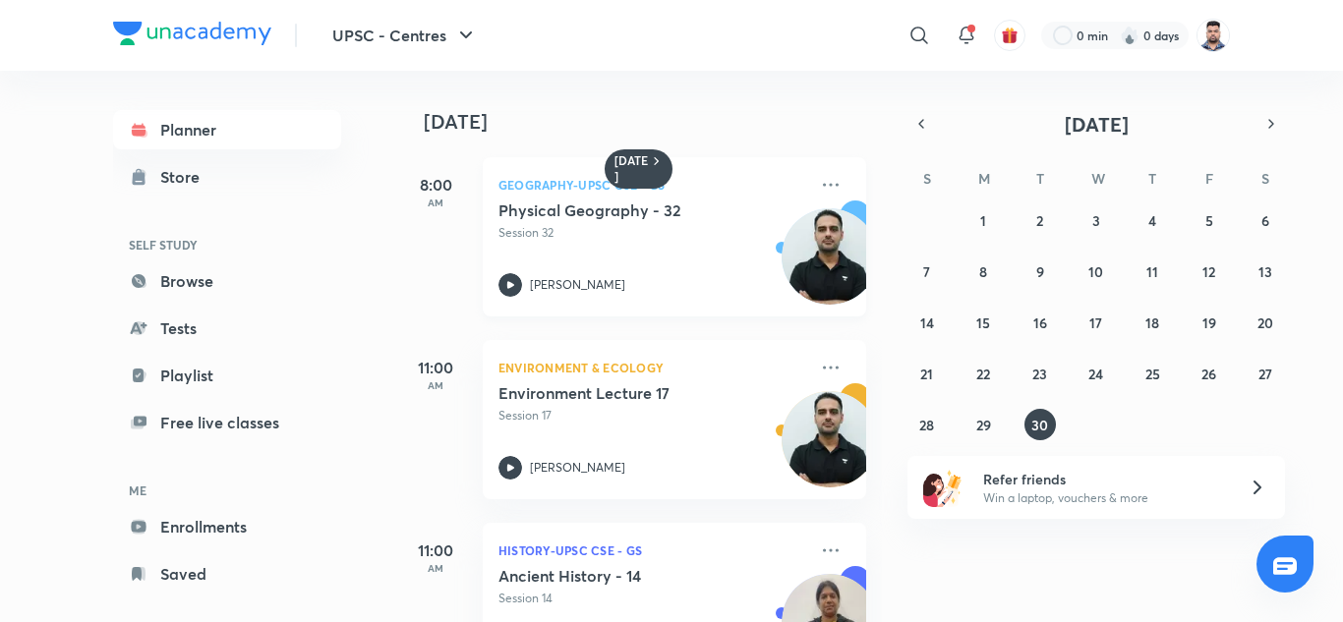
click at [830, 179] on div "Geography-UPSC CSE - GS Physical Geography - 32 Session 32 Vineet Thaploo" at bounding box center [674, 236] width 383 height 159
click at [819, 181] on icon at bounding box center [831, 185] width 24 height 24
click at [821, 193] on icon at bounding box center [831, 185] width 24 height 24
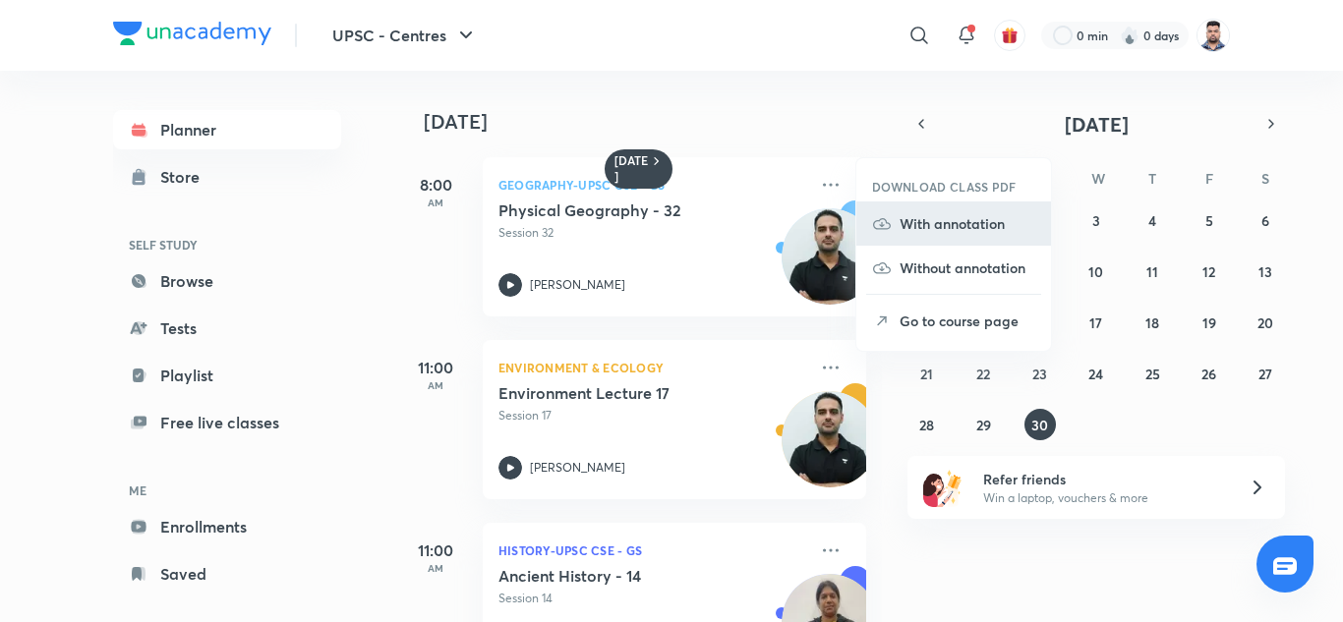
click at [968, 234] on li "With annotation" at bounding box center [953, 224] width 195 height 44
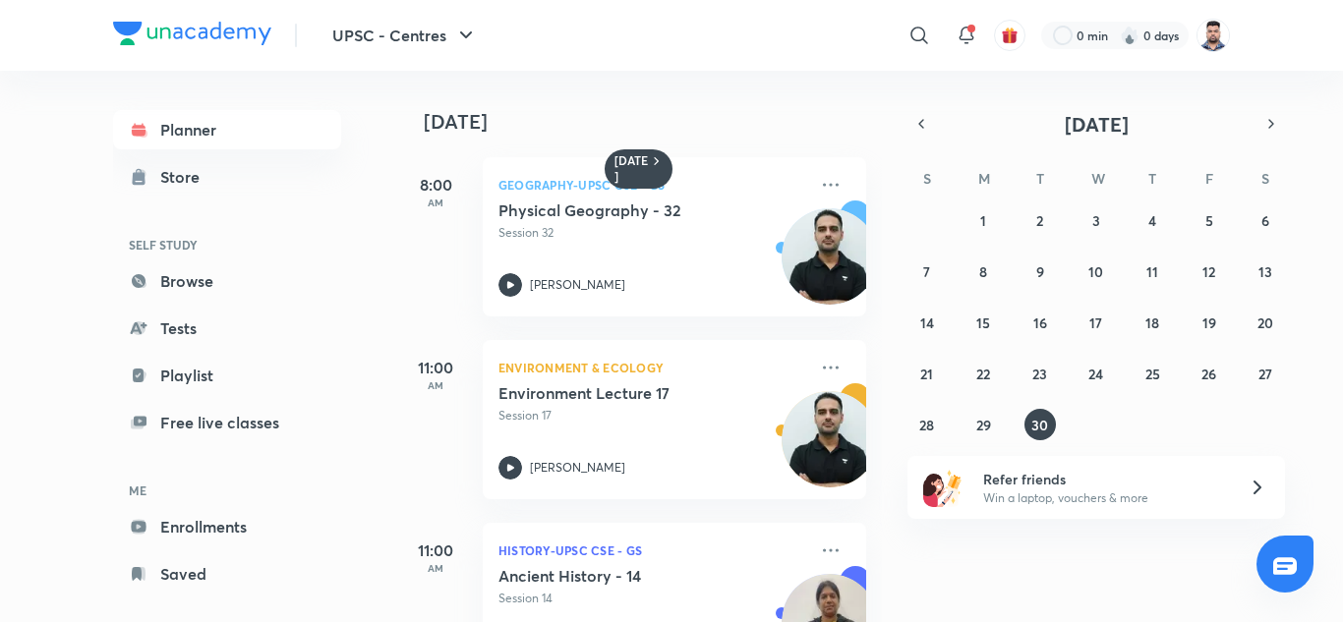
click at [991, 566] on div "30 September 8:00 AM Geography-UPSC CSE - GS Physical Geography - 32 Session 32…" at bounding box center [867, 346] width 943 height 551
click at [912, 565] on div "30 September 8:00 AM Geography-UPSC CSE - GS Physical Geography - 32 Session 32…" at bounding box center [867, 346] width 943 height 551
click at [637, 160] on h6 "[DATE]" at bounding box center [631, 168] width 34 height 31
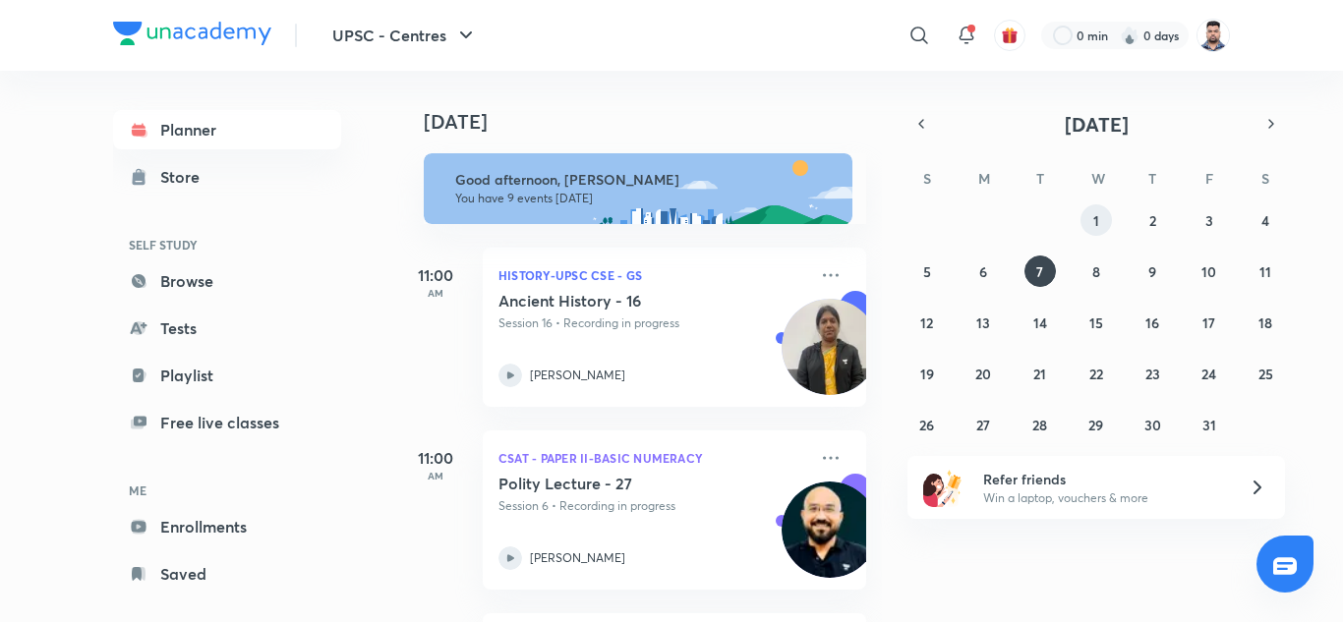
click at [1095, 212] on abbr "1" at bounding box center [1096, 220] width 6 height 19
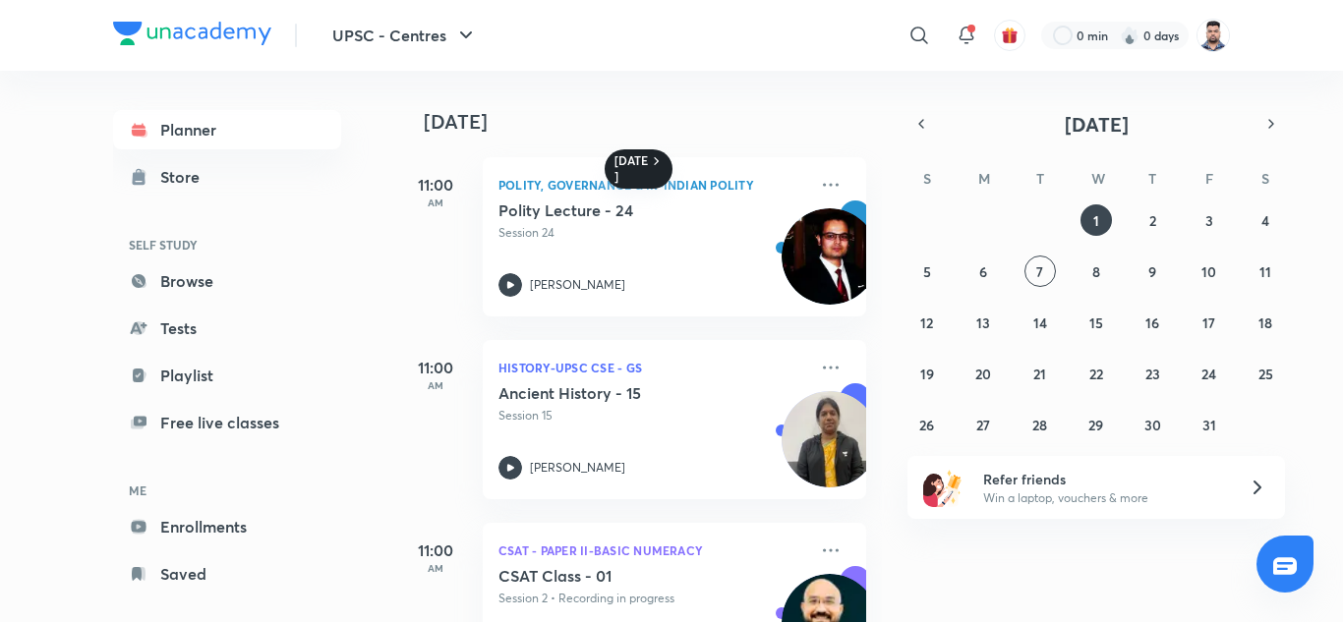
click at [652, 153] on icon at bounding box center [657, 161] width 16 height 16
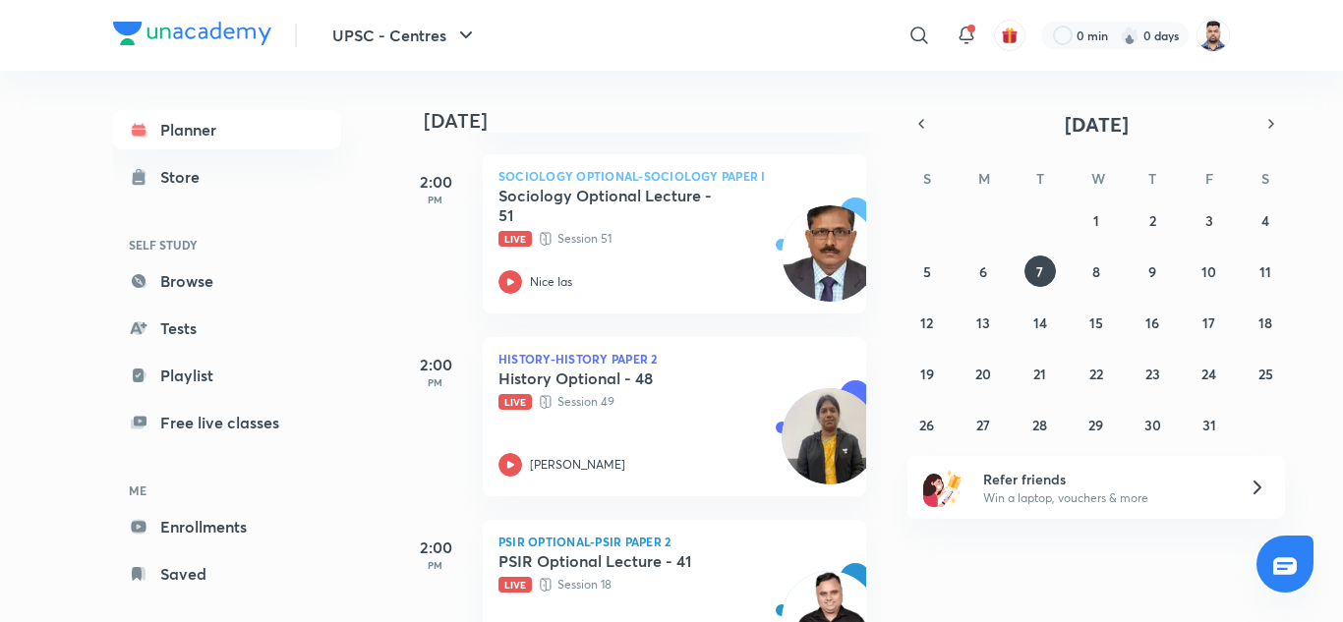
scroll to position [688, 0]
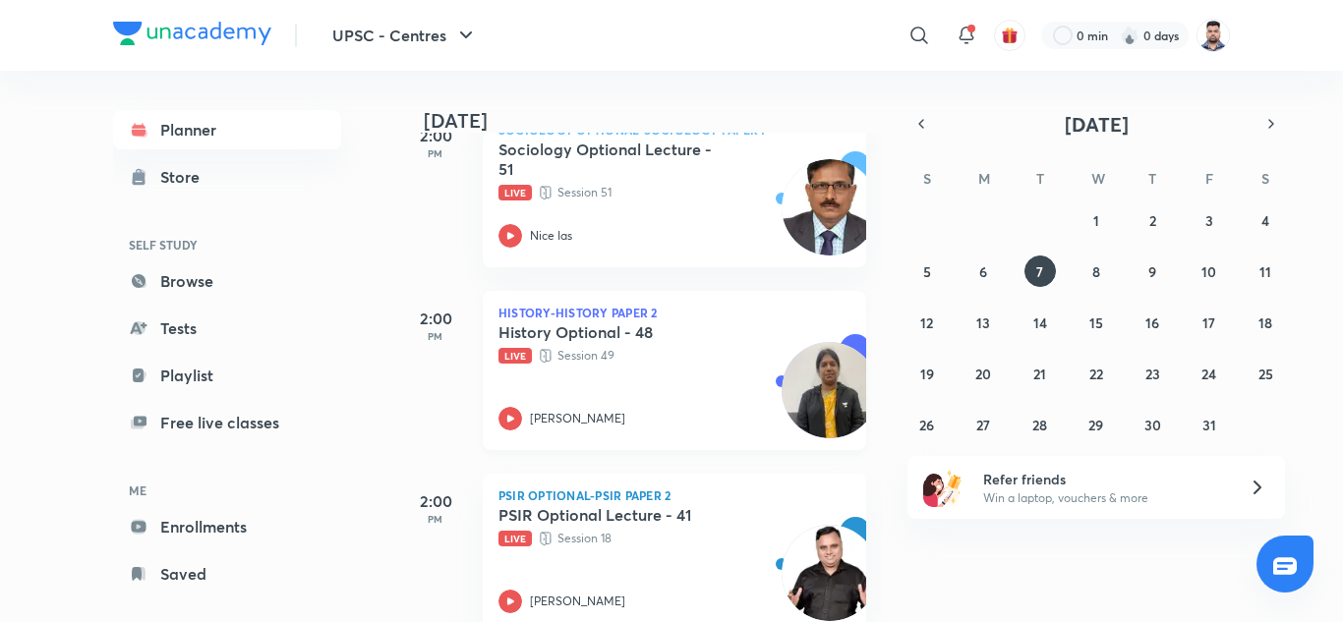
click at [509, 421] on icon at bounding box center [510, 418] width 7 height 7
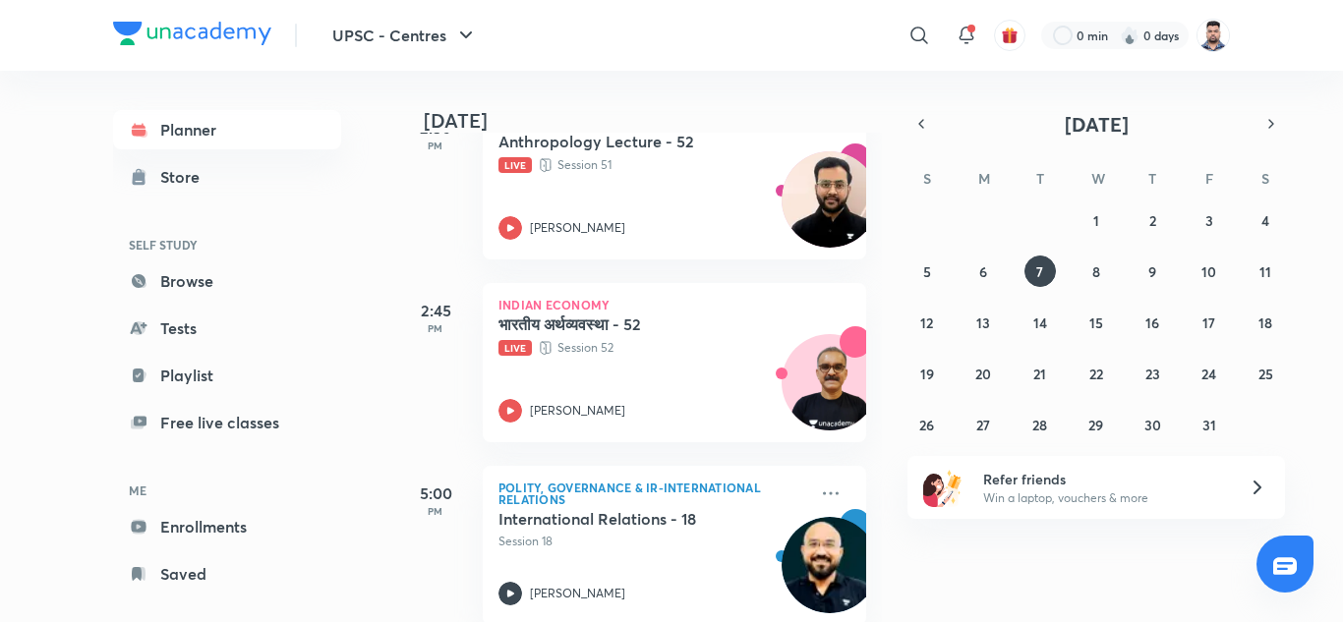
scroll to position [1278, 0]
